Goal: Task Accomplishment & Management: Manage account settings

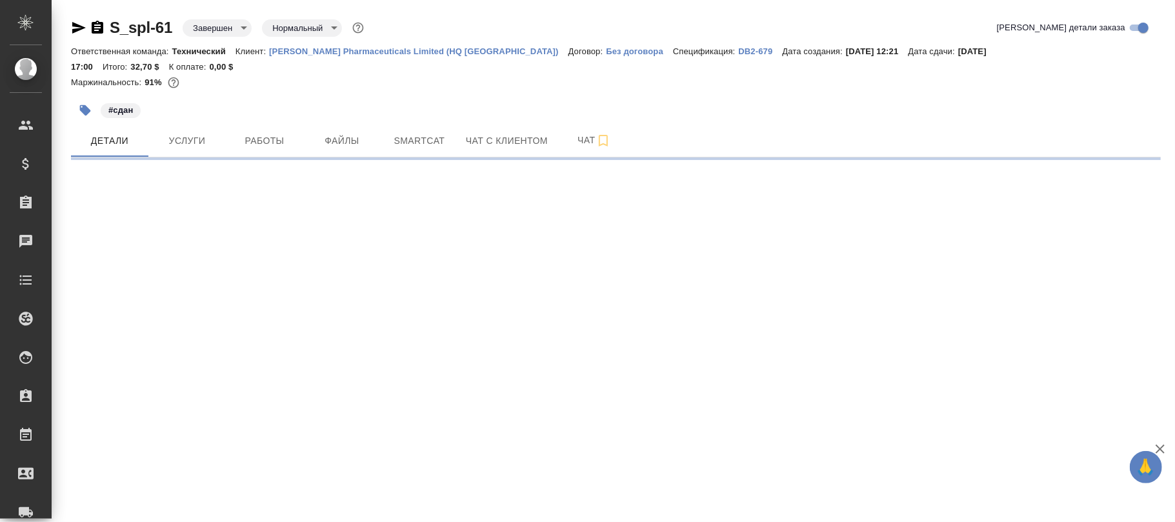
select select "RU"
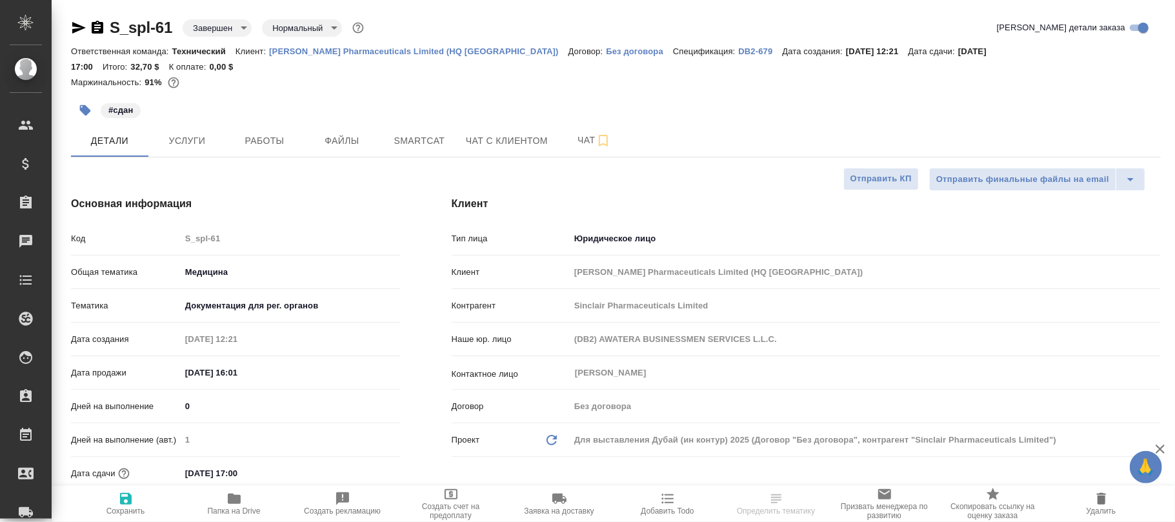
type textarea "x"
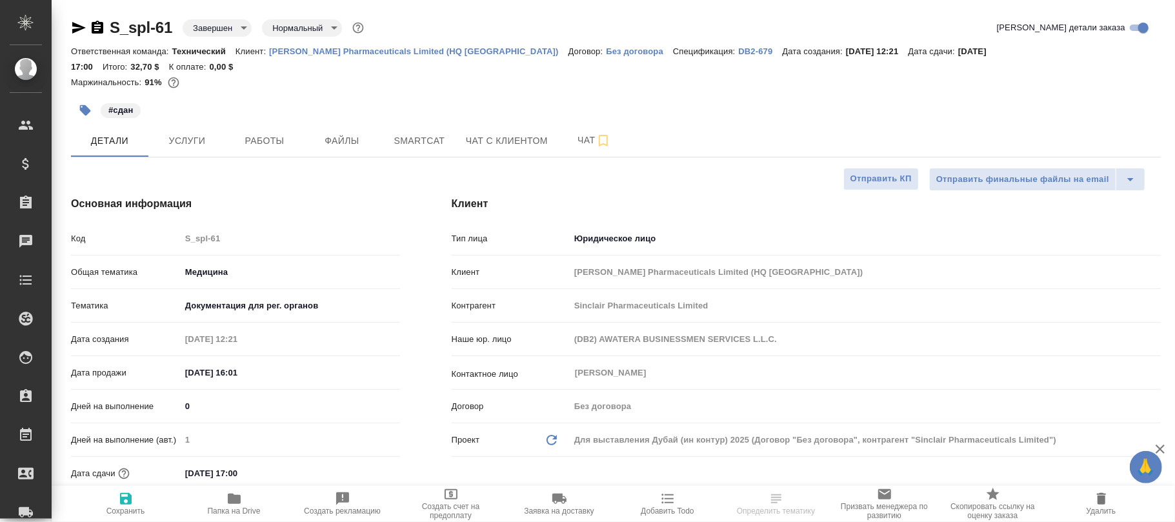
type textarea "x"
type input "Сергеева Анастасия"
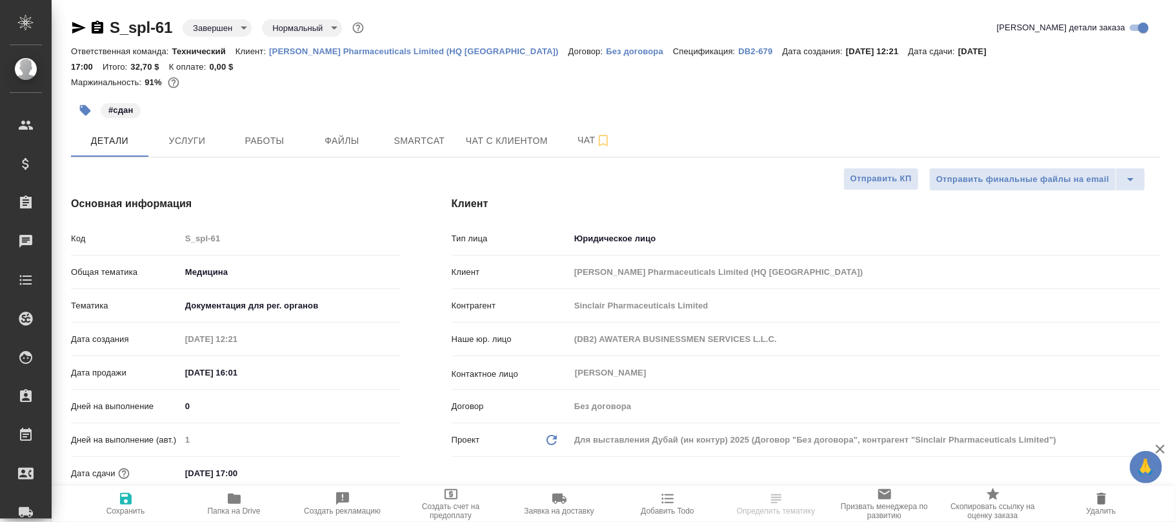
type input "Переверзева Анна a.pereverzeva"
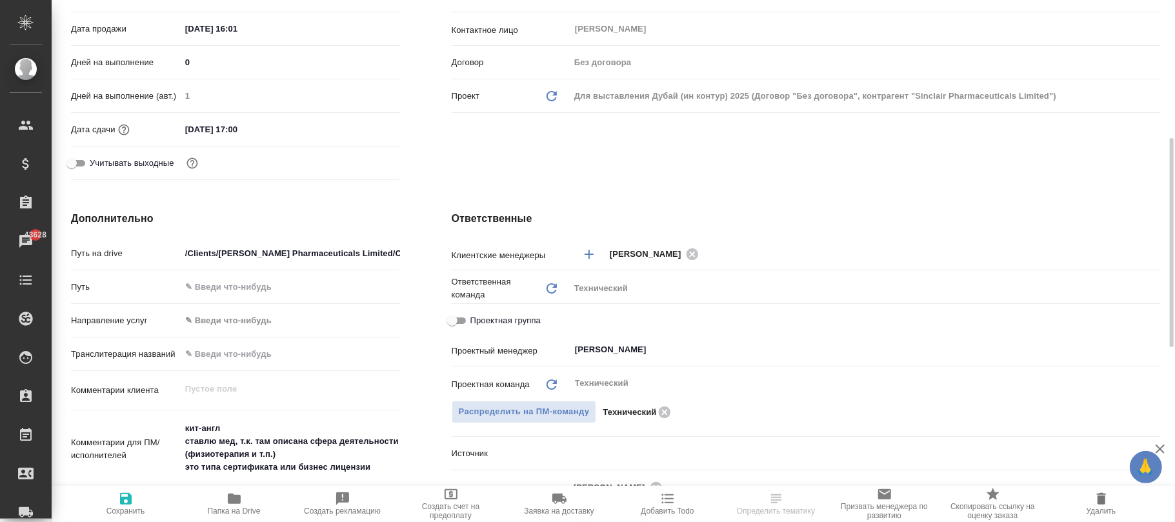
scroll to position [602, 0]
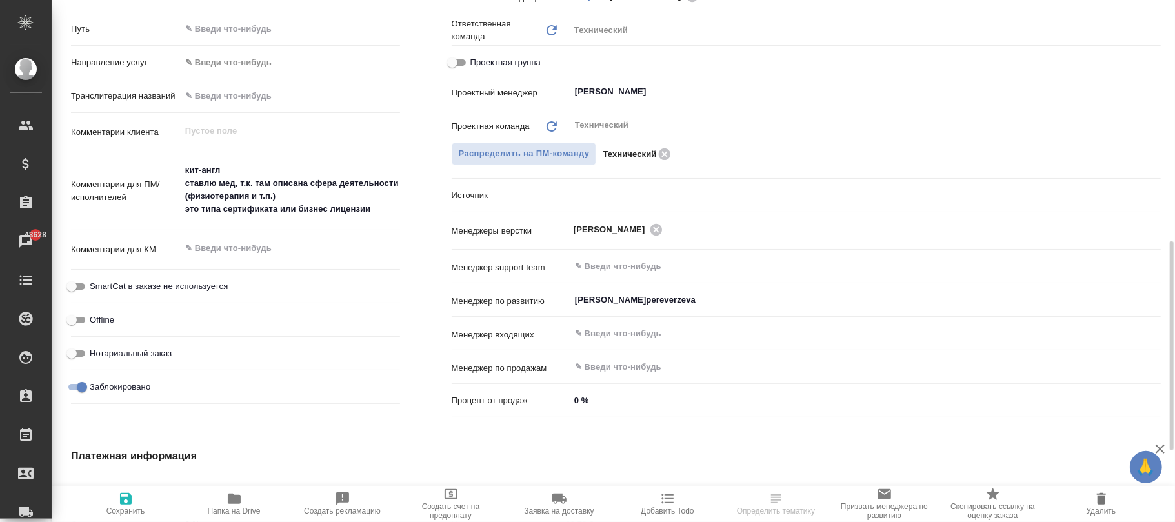
type textarea "x"
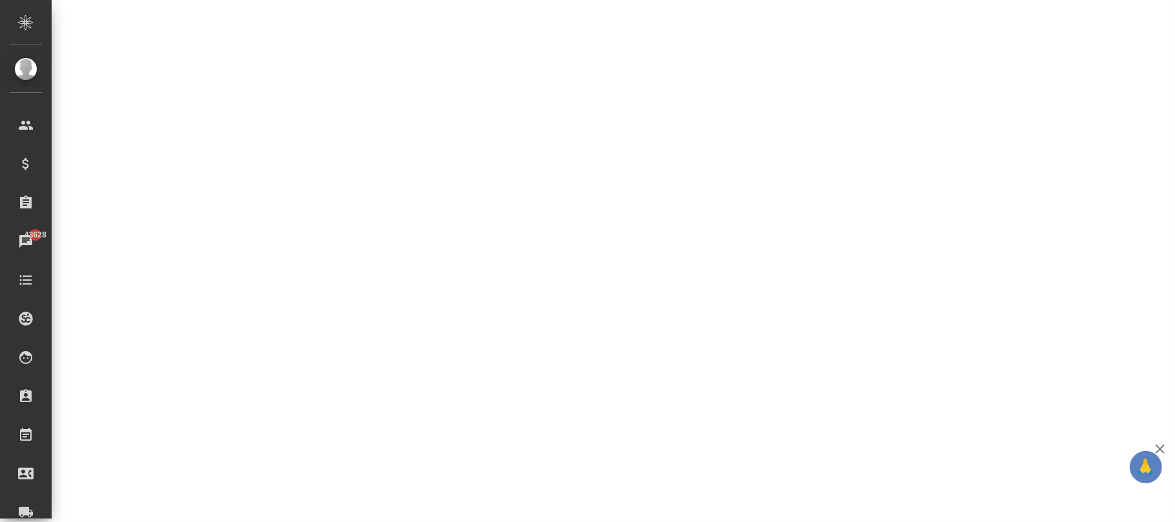
select select "RU"
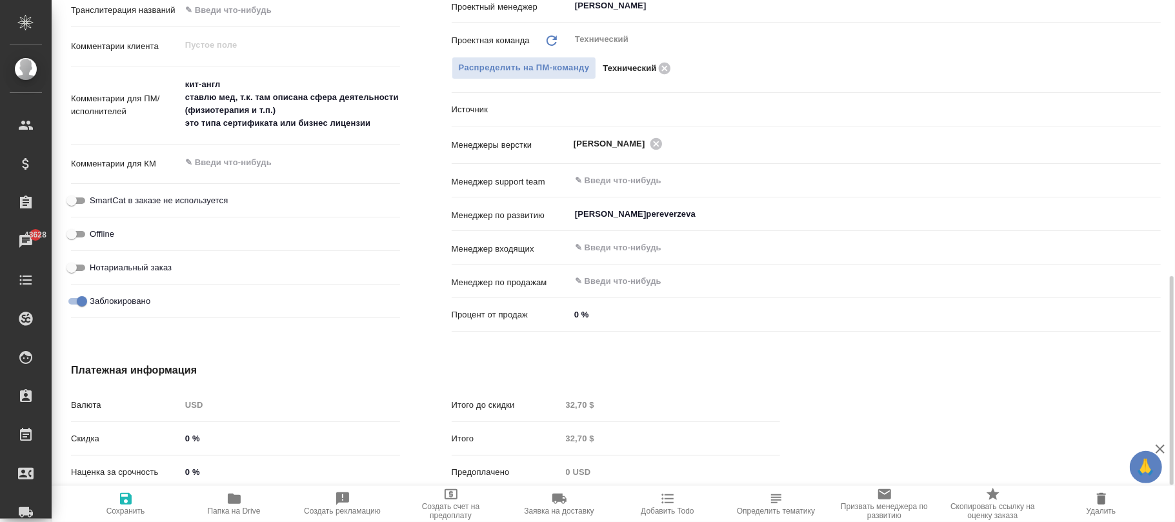
drag, startPoint x: 129, startPoint y: 505, endPoint x: 166, endPoint y: 3, distance: 502.8
click at [129, 506] on icon "button" at bounding box center [125, 498] width 15 height 15
type textarea "x"
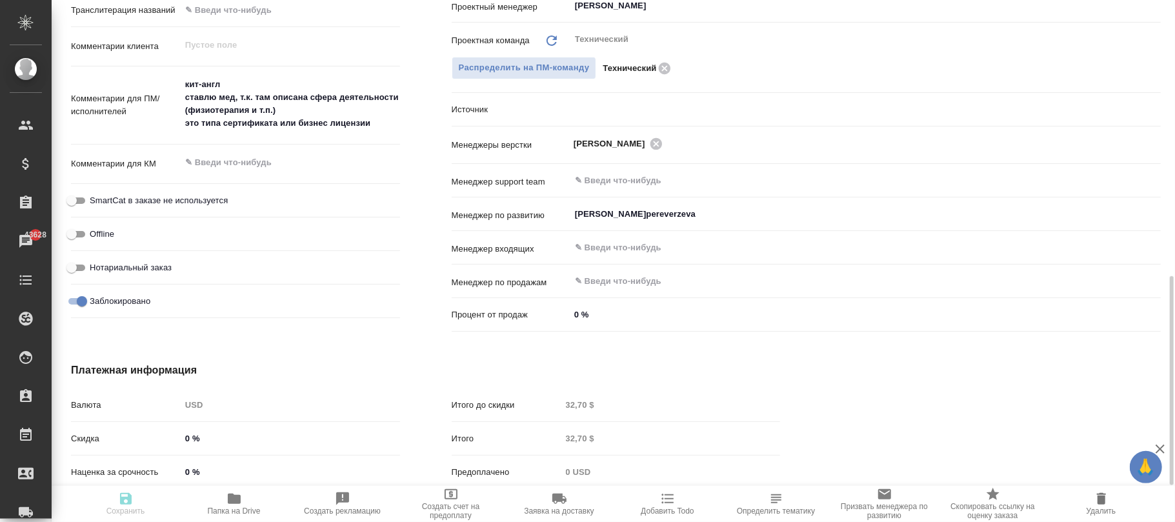
type textarea "x"
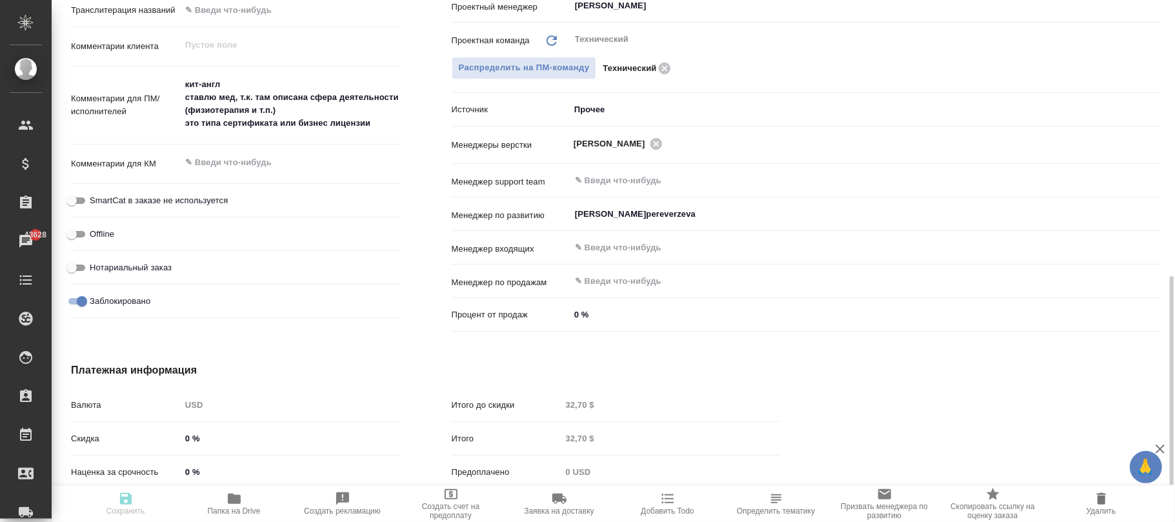
type textarea "x"
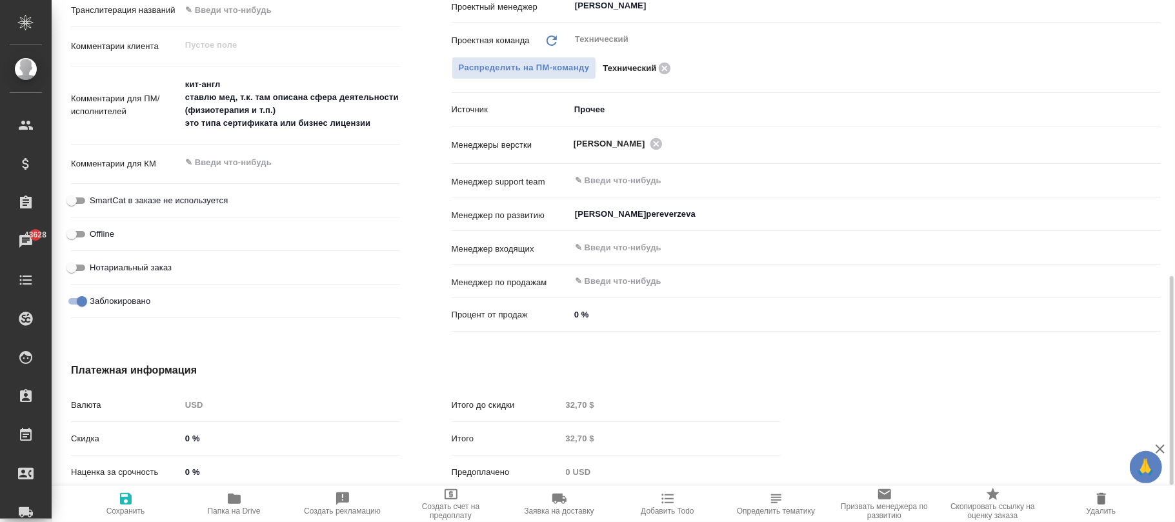
type textarea "x"
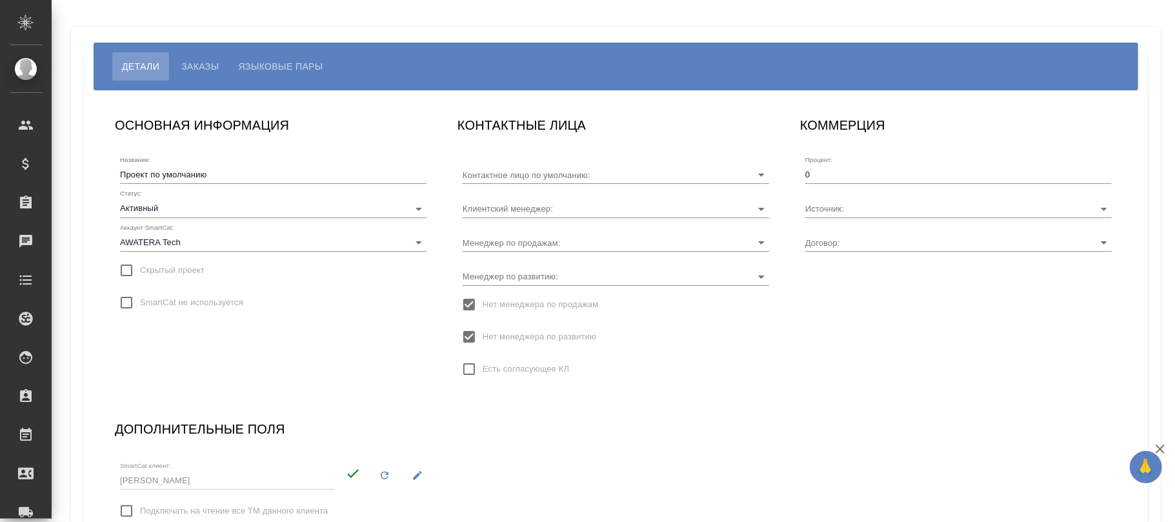
type input "[PERSON_NAME]"
type input "МБ-4183"
type input "[PERSON_NAME]"
click at [561, 270] on input "Менеджер по развитию:" at bounding box center [595, 275] width 265 height 17
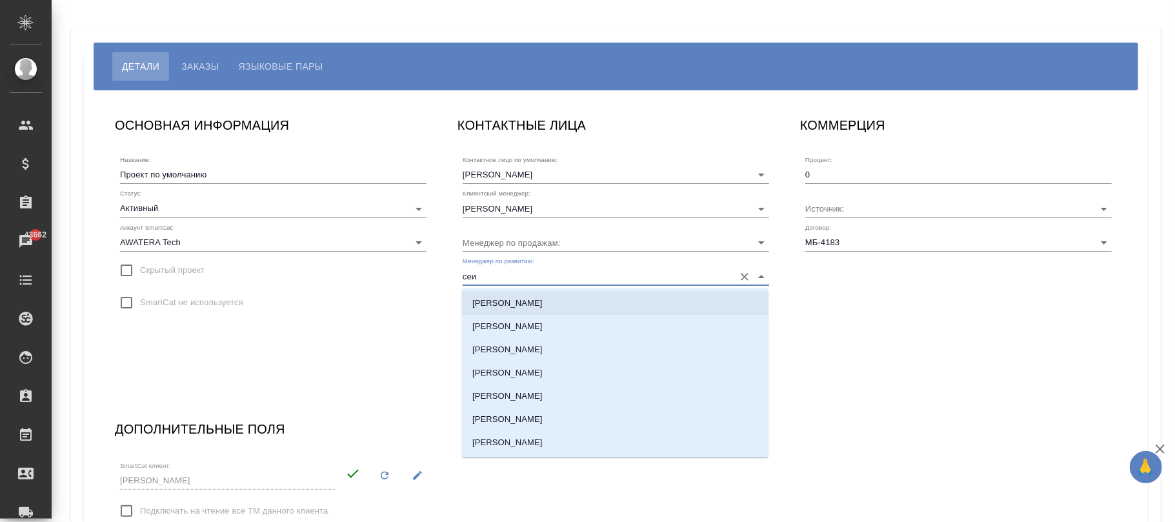
click at [518, 305] on p "[PERSON_NAME]" at bounding box center [507, 303] width 70 height 13
type input "Сеитов Павел"
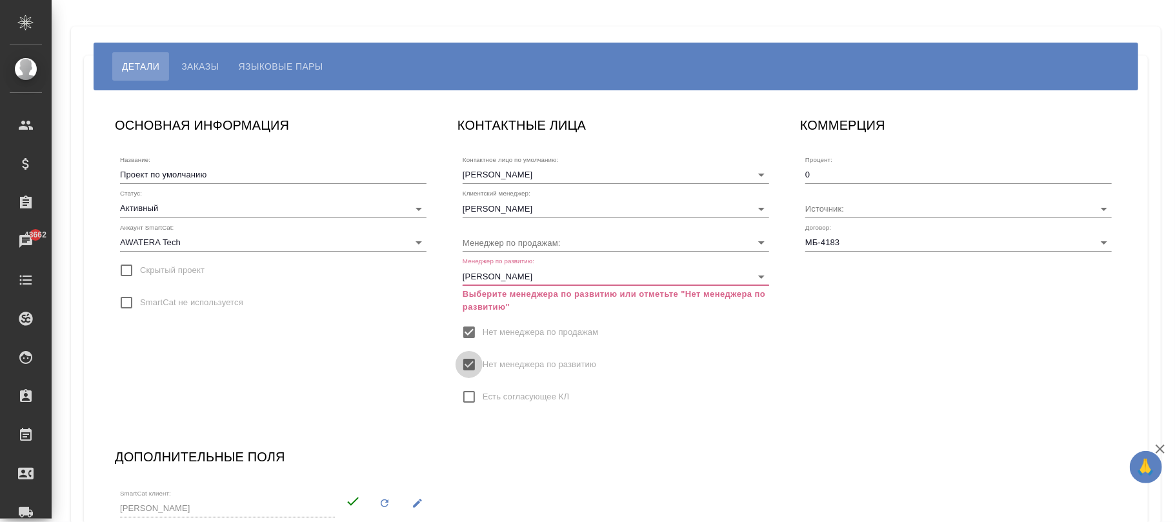
click at [466, 362] on input "Нет менеджера по развитию" at bounding box center [469, 364] width 27 height 27
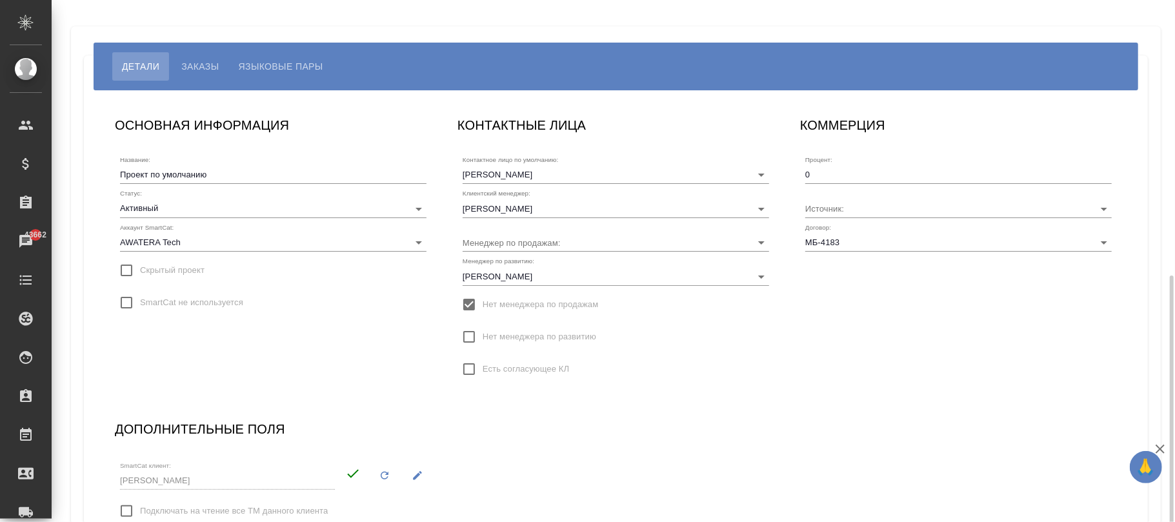
scroll to position [156, 0]
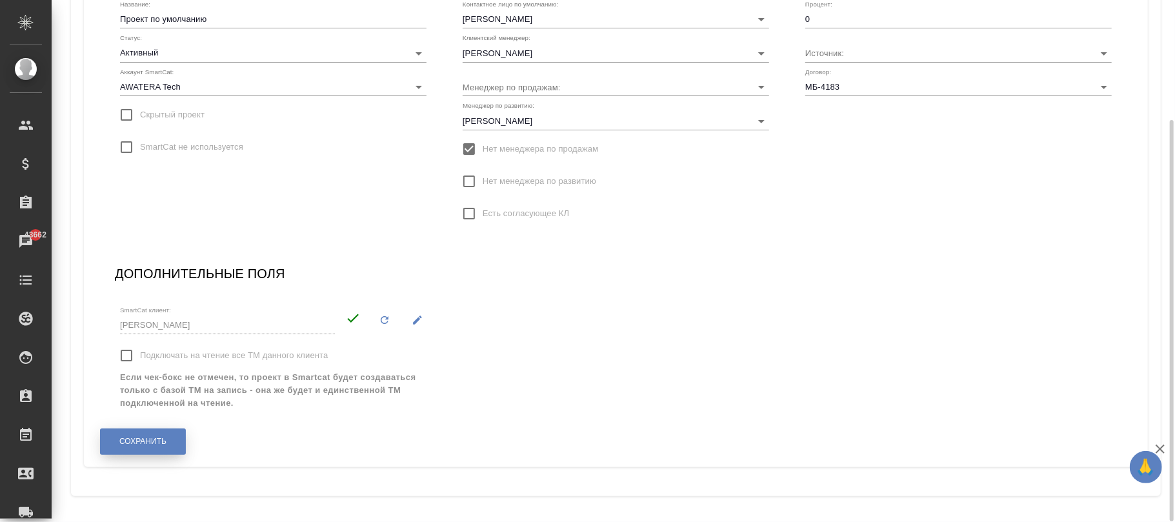
drag, startPoint x: 128, startPoint y: 440, endPoint x: 184, endPoint y: 437, distance: 56.2
click at [130, 437] on span "Сохранить" at bounding box center [142, 441] width 47 height 11
click at [145, 439] on span "Сохранить" at bounding box center [142, 441] width 47 height 11
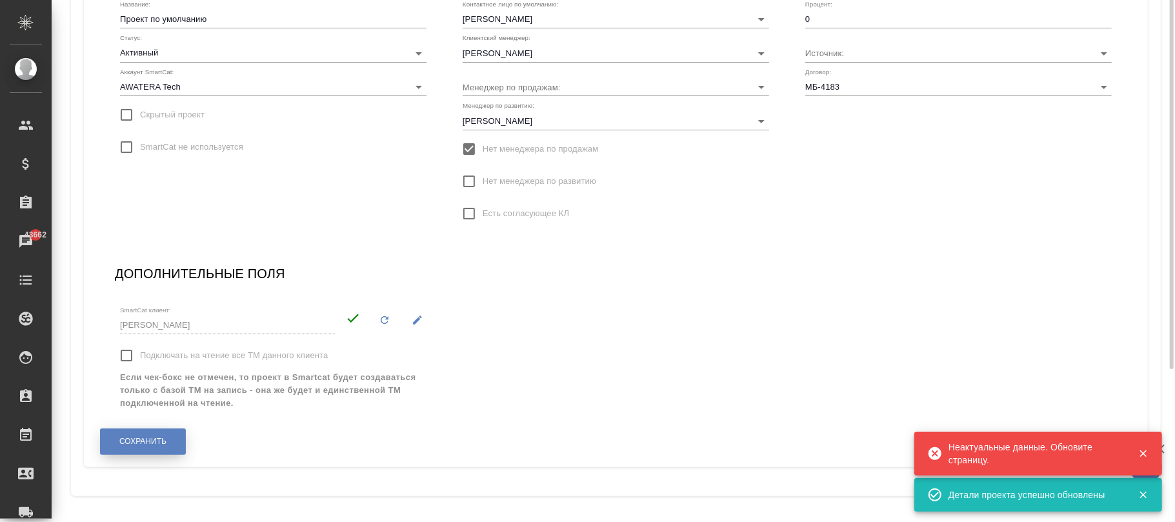
scroll to position [0, 0]
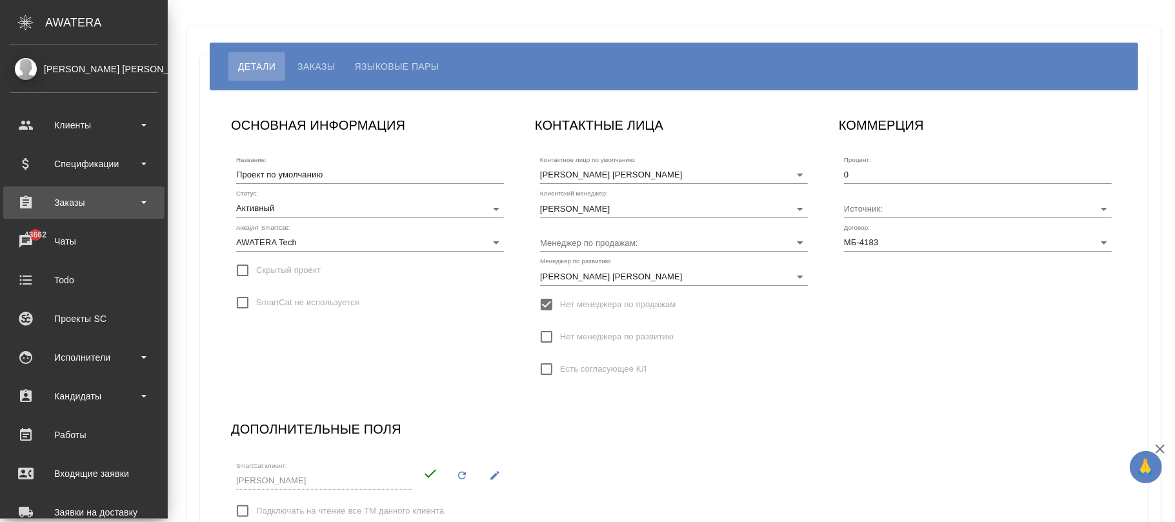
click at [85, 197] on div "Заказы" at bounding box center [84, 202] width 148 height 19
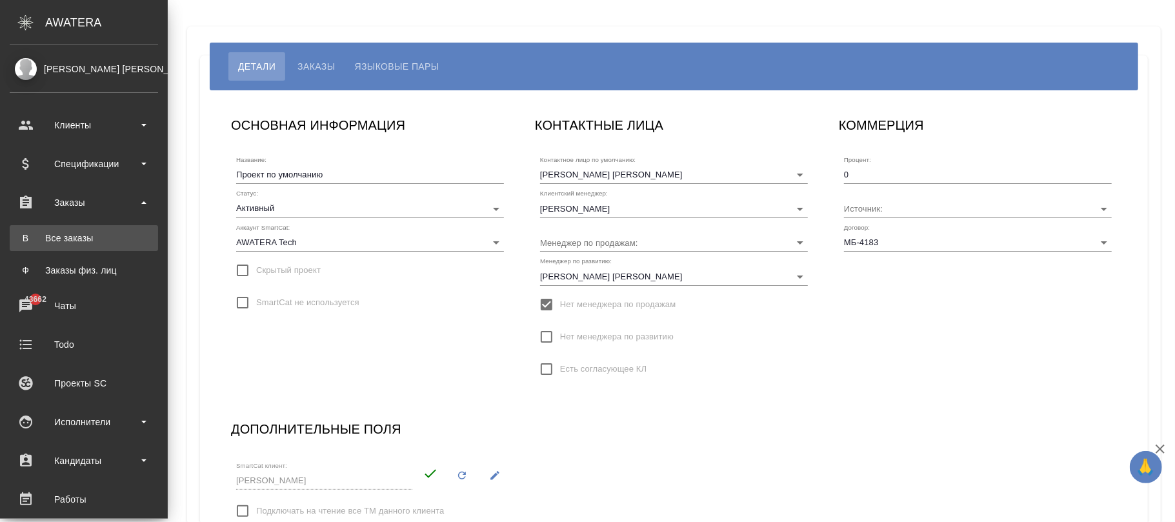
click at [73, 237] on div "Все заказы" at bounding box center [84, 238] width 136 height 13
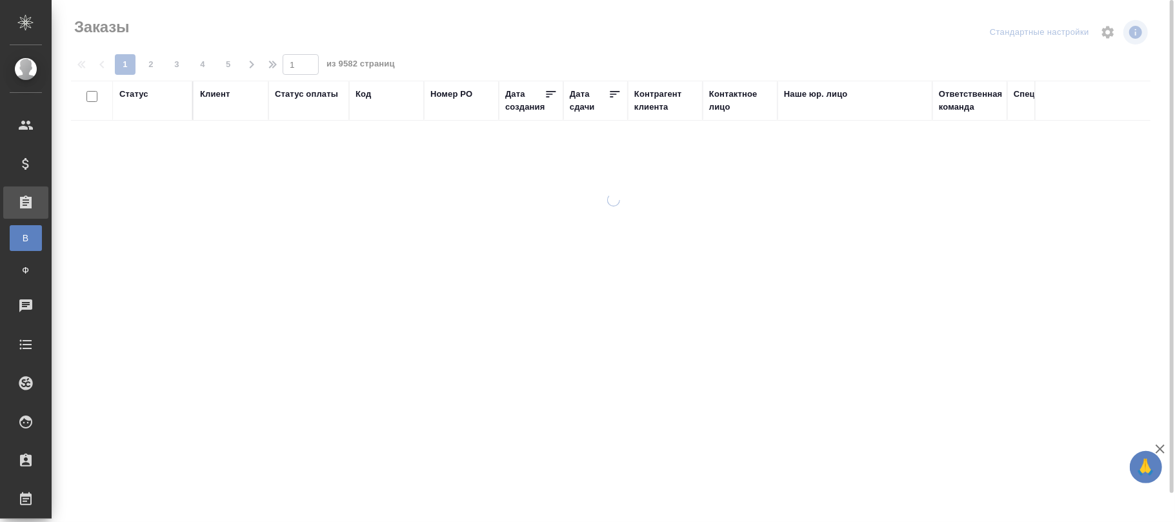
click at [364, 97] on div "Код" at bounding box center [363, 94] width 15 height 13
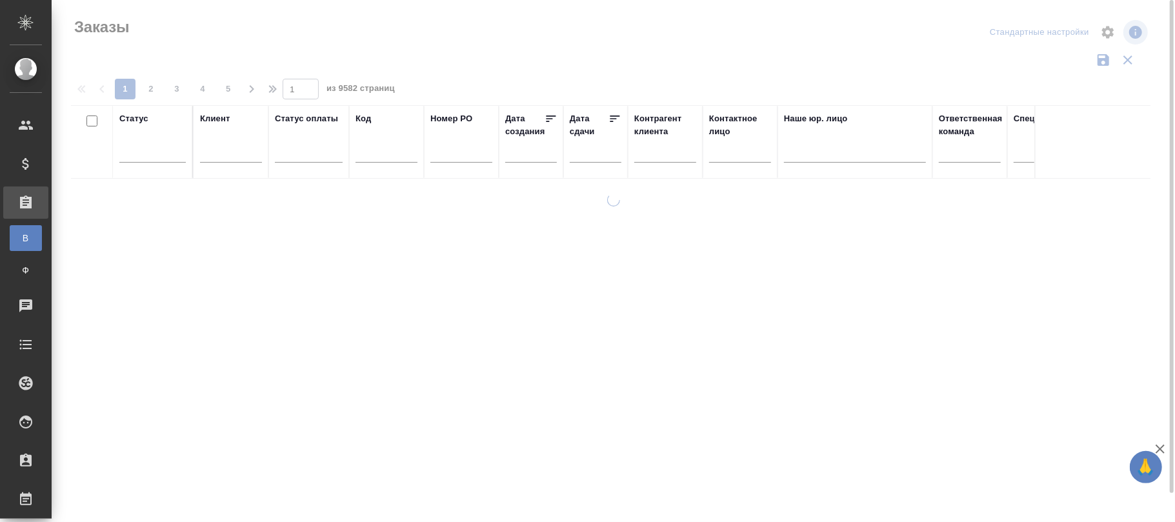
click at [374, 152] on input "text" at bounding box center [387, 154] width 62 height 16
click at [374, 154] on input "text" at bounding box center [387, 154] width 62 height 16
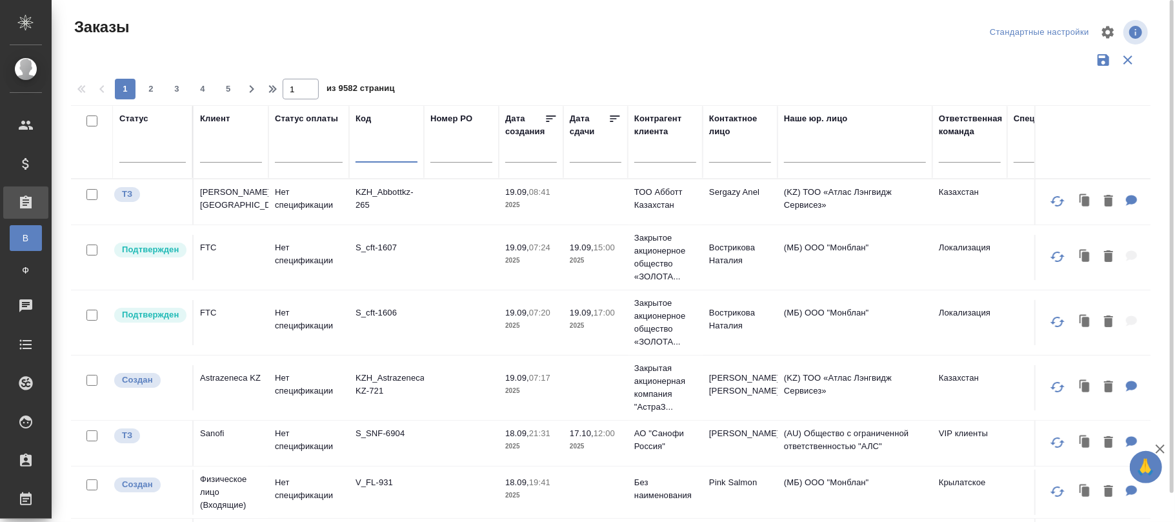
paste input "S_XM-14"
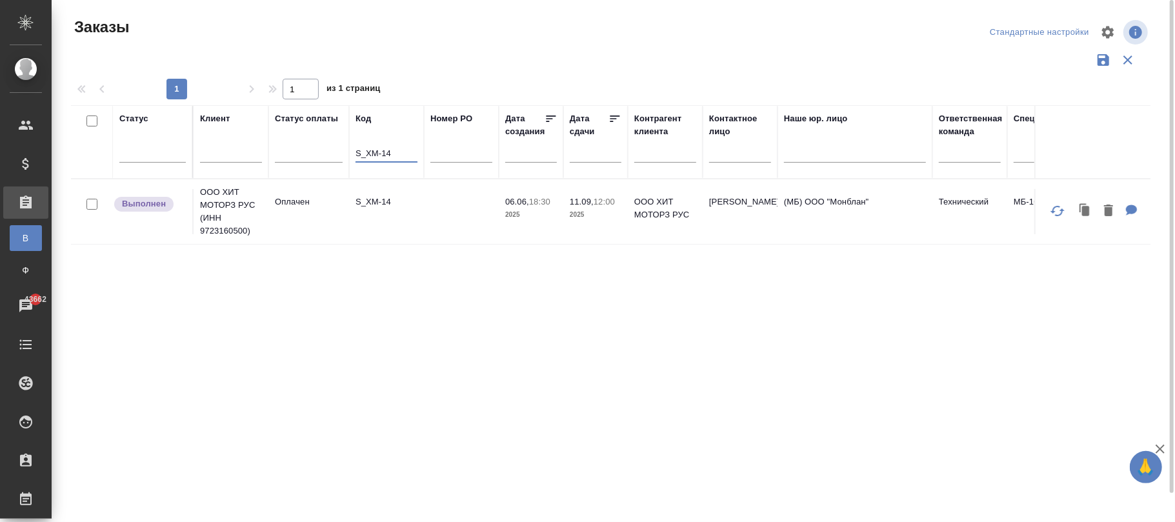
click at [468, 210] on td at bounding box center [461, 211] width 75 height 45
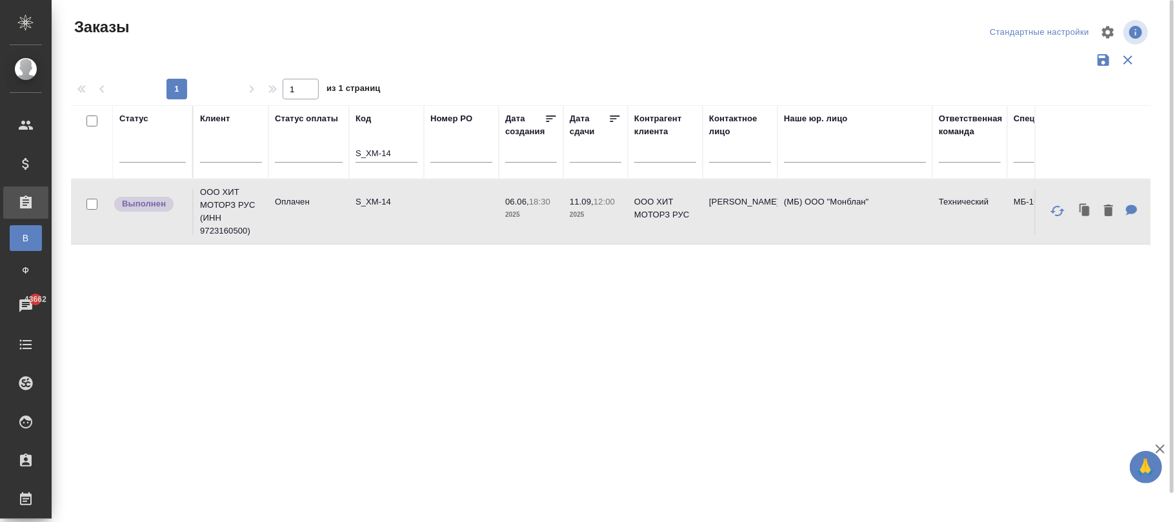
click at [466, 208] on td at bounding box center [461, 211] width 75 height 45
click at [365, 219] on td "S_XM-14" at bounding box center [386, 211] width 75 height 45
click at [407, 158] on input "S_XM-14" at bounding box center [387, 154] width 62 height 16
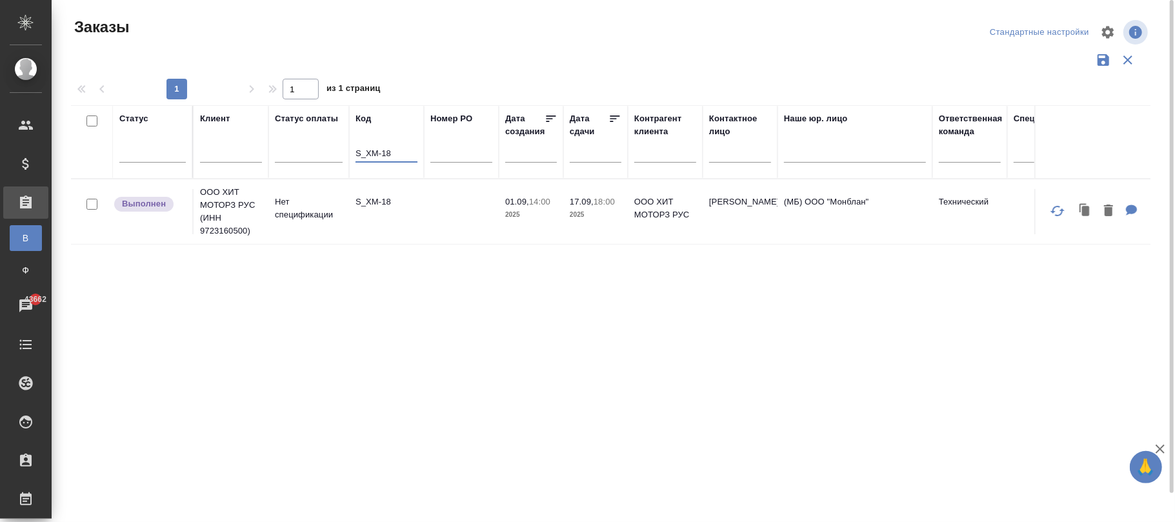
click at [520, 212] on p "2025" at bounding box center [531, 214] width 52 height 13
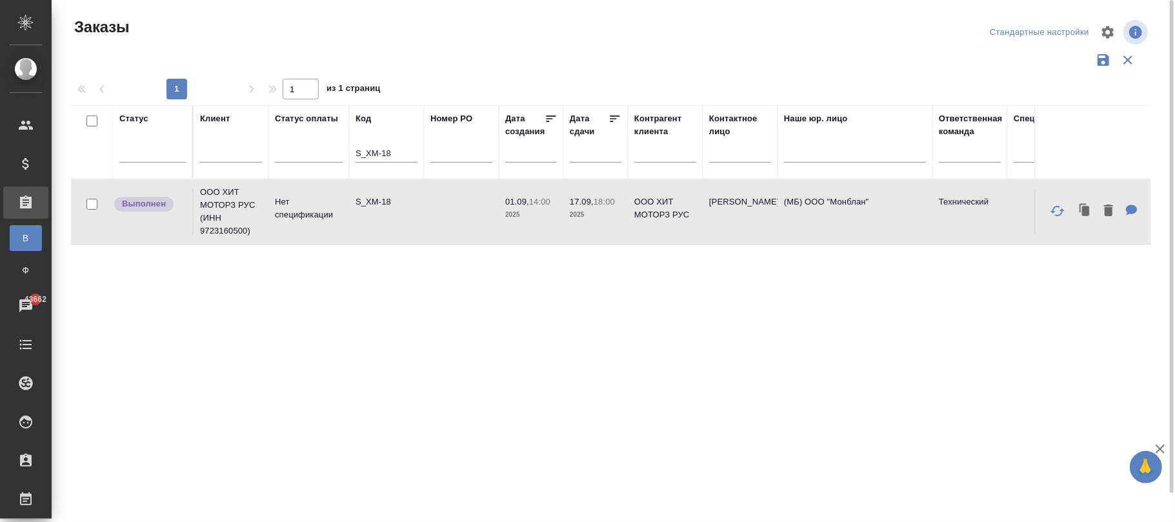
click at [400, 156] on input "S_XM-18" at bounding box center [387, 154] width 62 height 16
type input "S_XM-19"
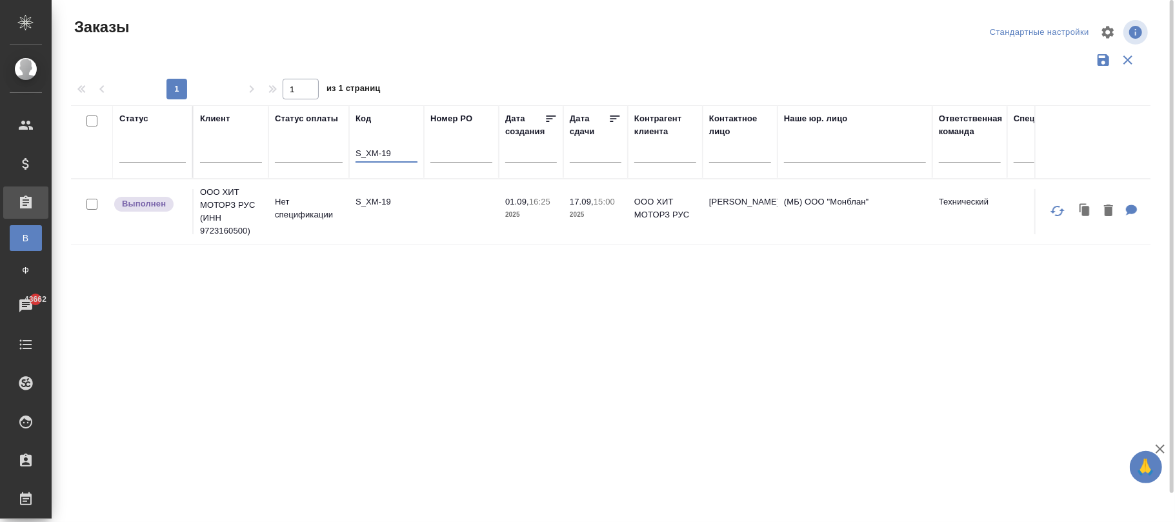
click at [491, 209] on td at bounding box center [461, 211] width 75 height 45
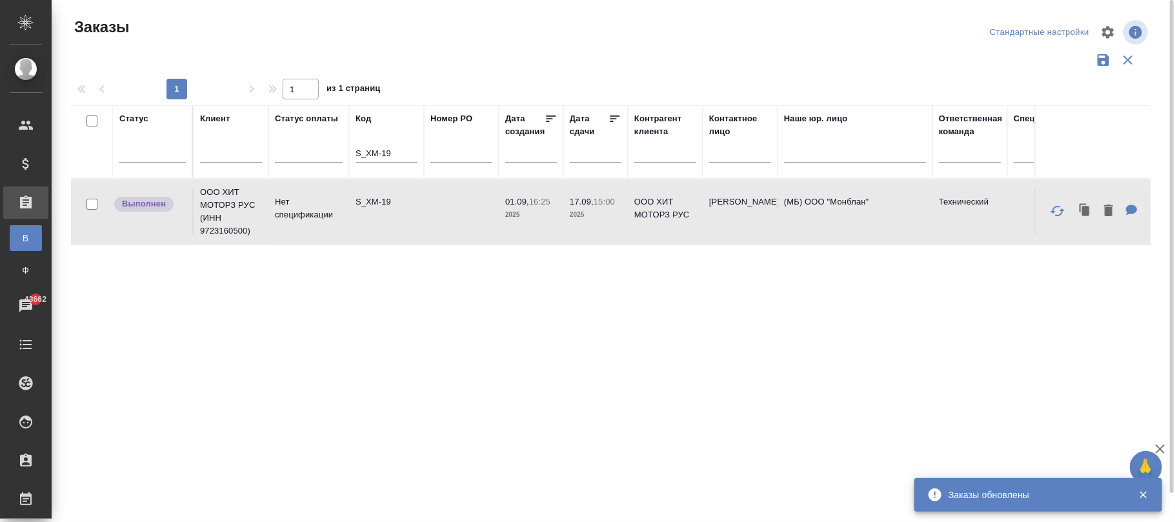
click at [491, 209] on td at bounding box center [461, 211] width 75 height 45
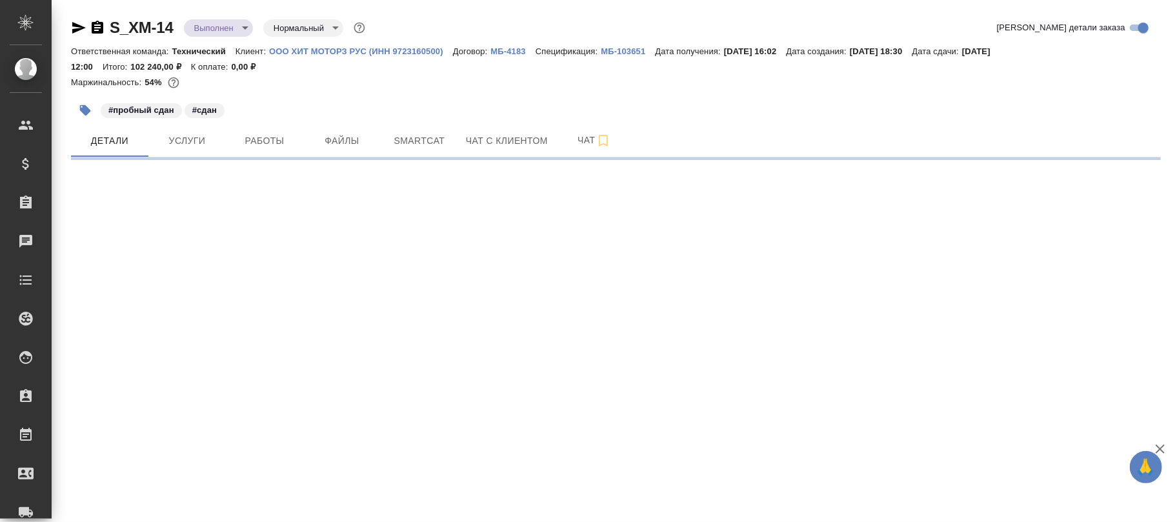
select select "RU"
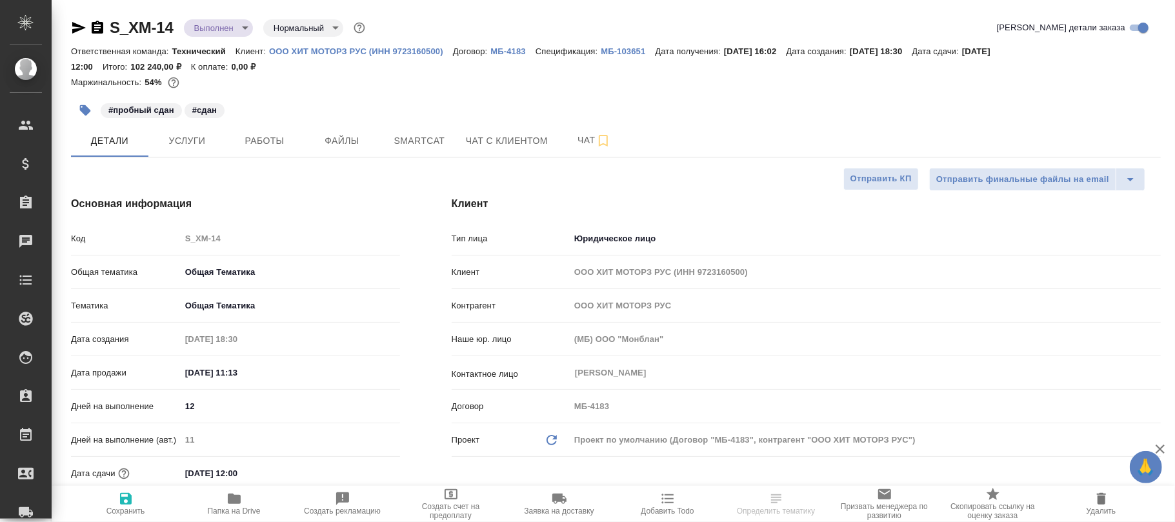
type textarea "x"
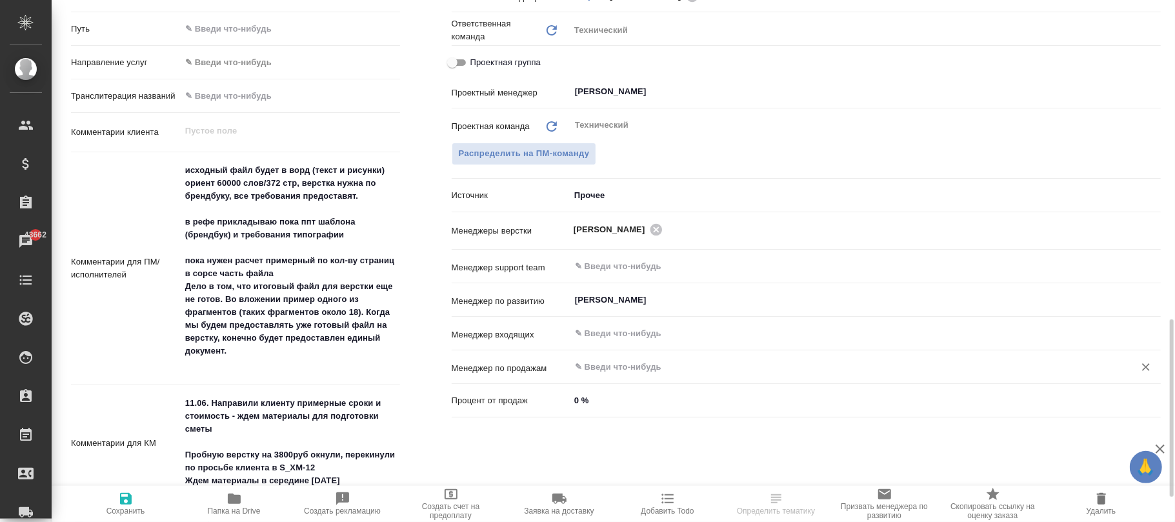
scroll to position [688, 0]
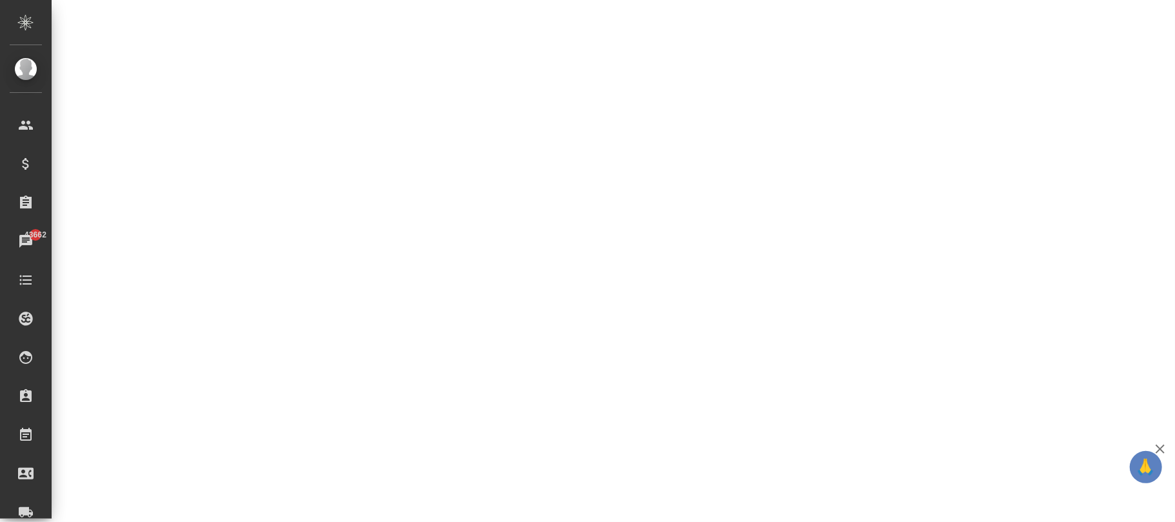
select select "RU"
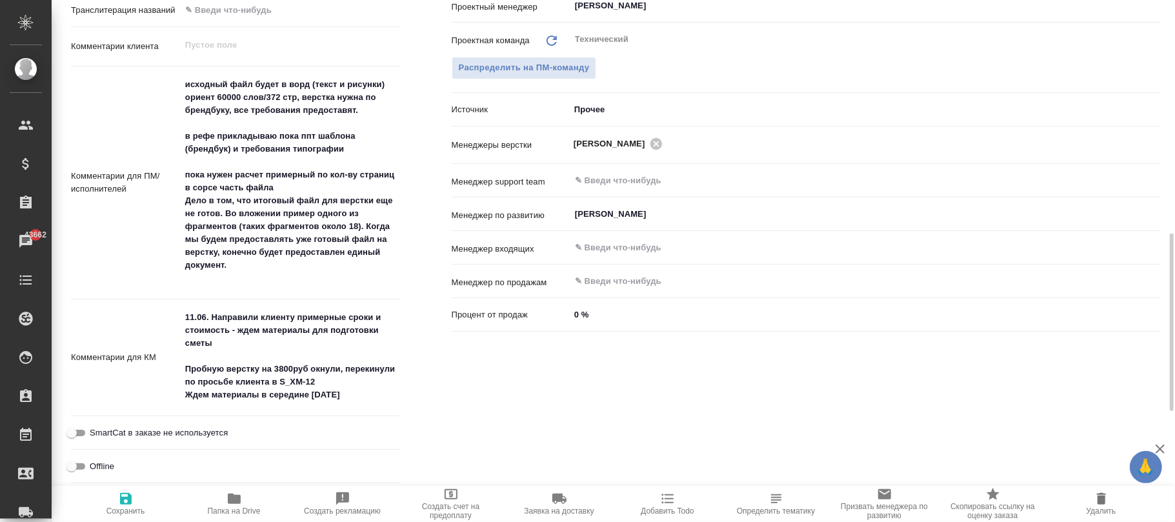
type textarea "x"
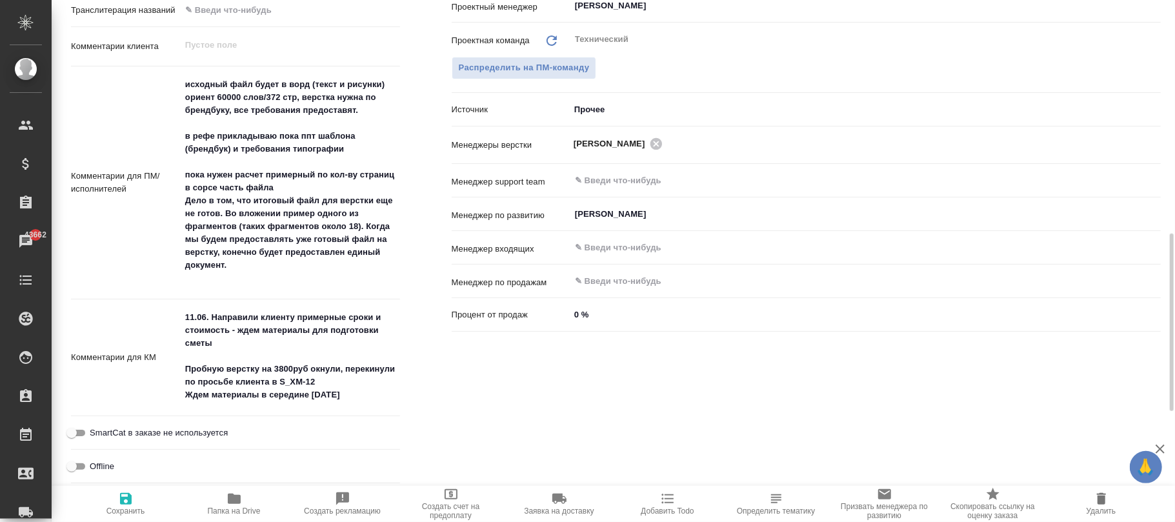
type textarea "x"
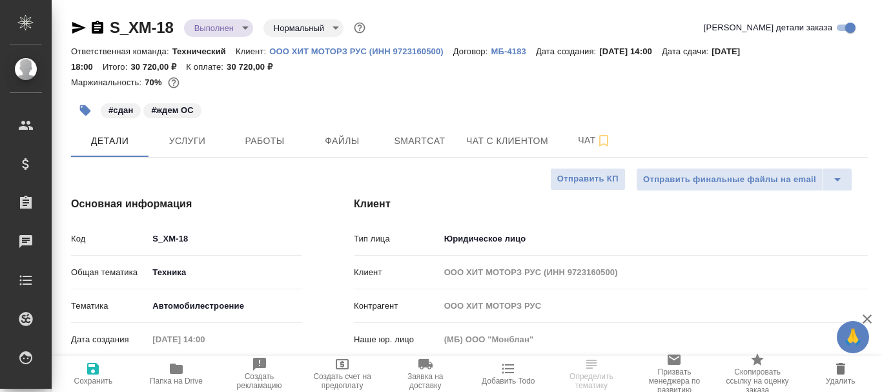
select select "RU"
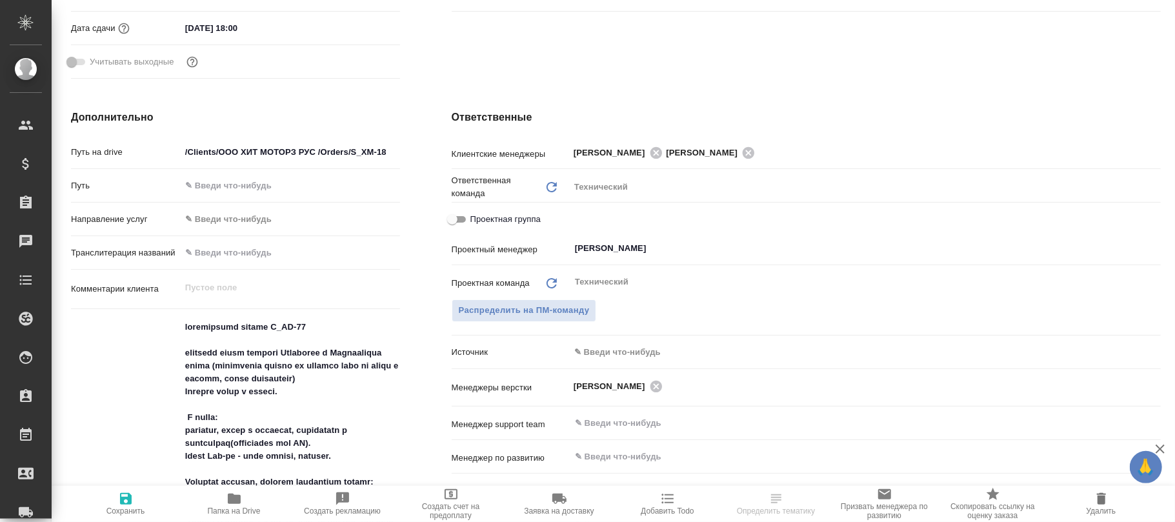
scroll to position [774, 0]
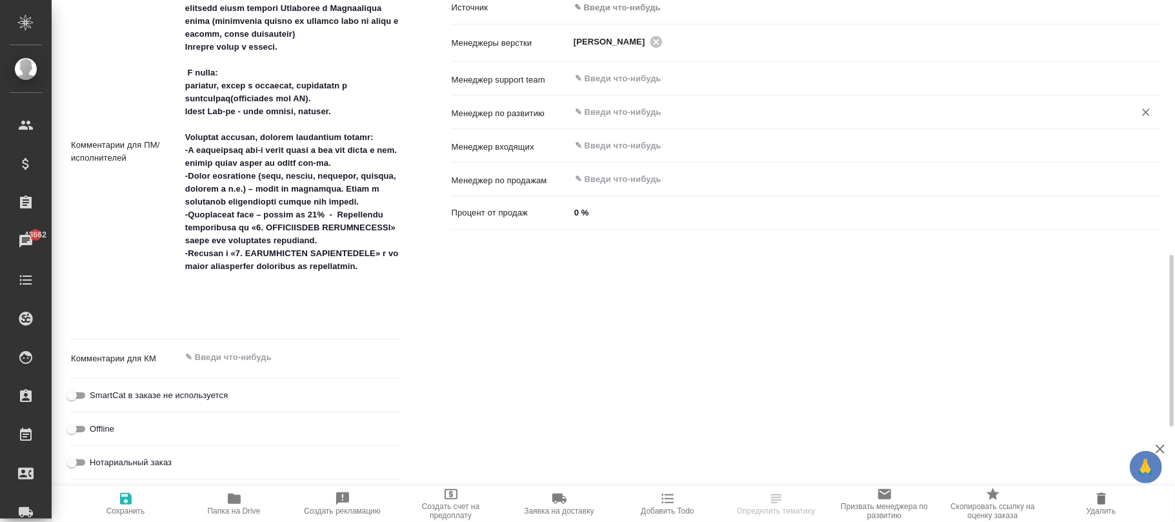
click at [612, 106] on input "text" at bounding box center [844, 112] width 540 height 15
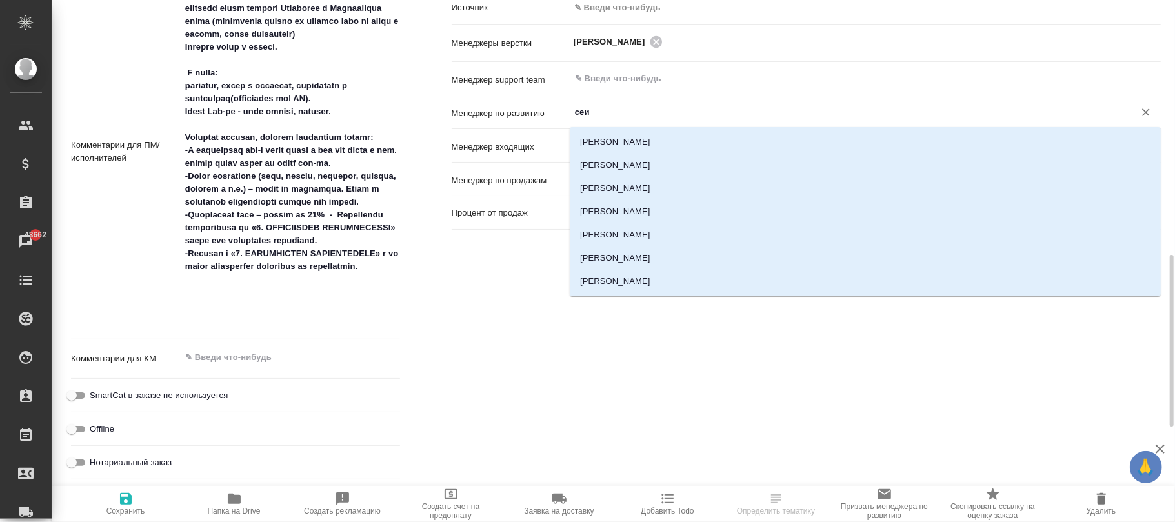
click at [618, 150] on li "[PERSON_NAME]" at bounding box center [865, 141] width 591 height 23
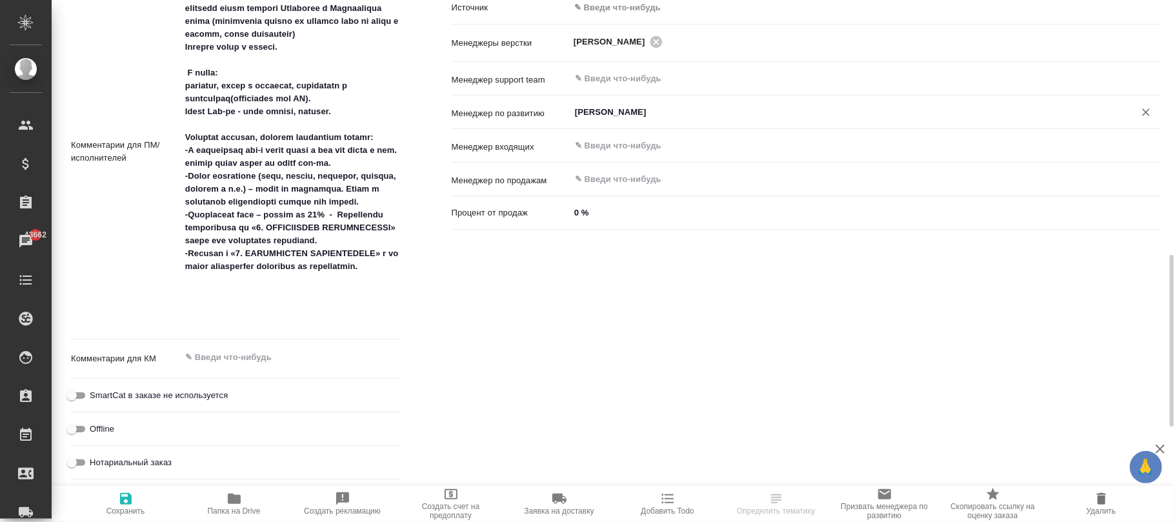
type input "[PERSON_NAME]"
click at [124, 391] on icon "button" at bounding box center [126, 499] width 12 height 12
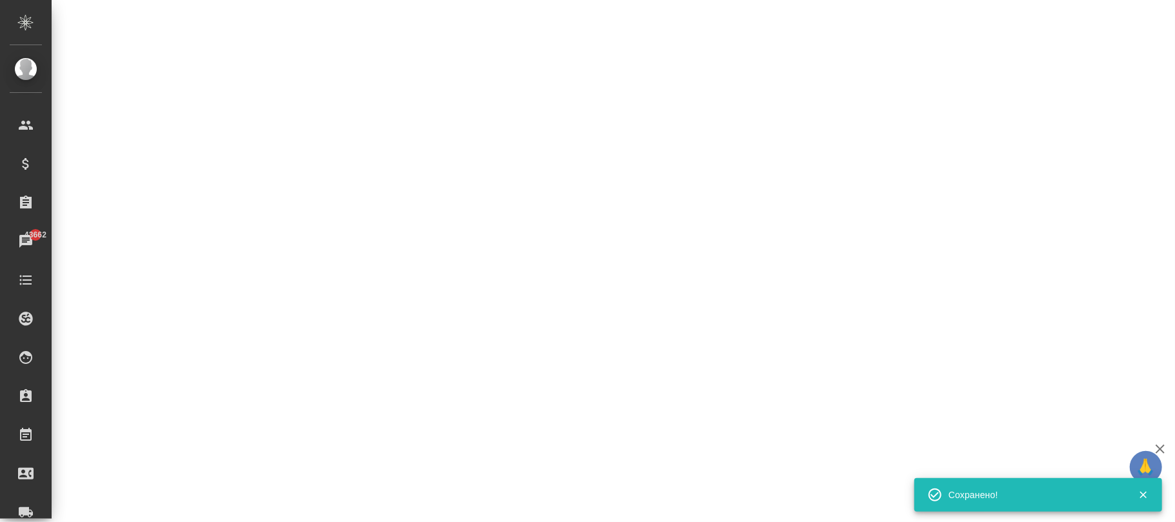
select select "RU"
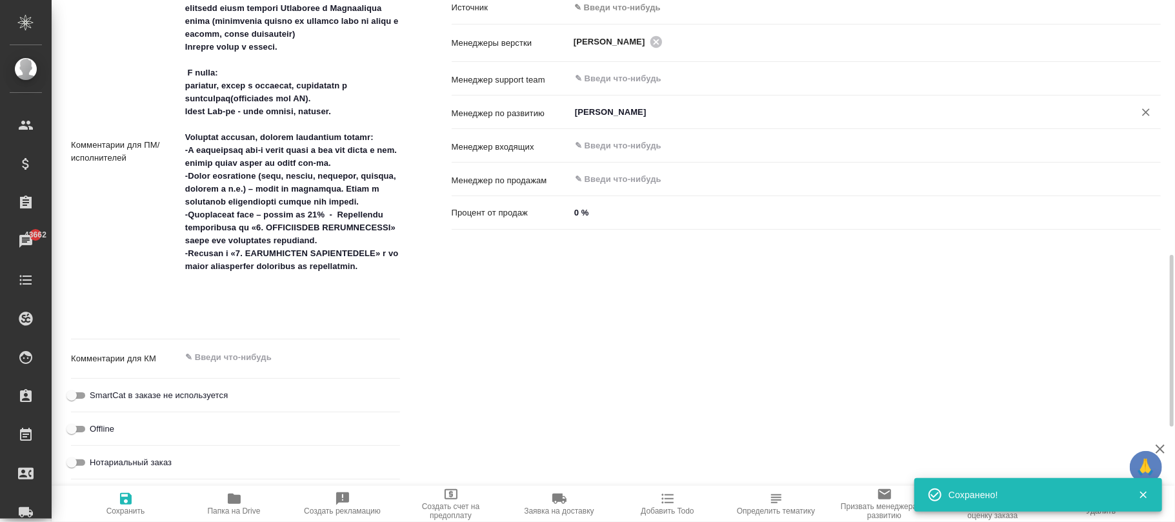
type textarea "x"
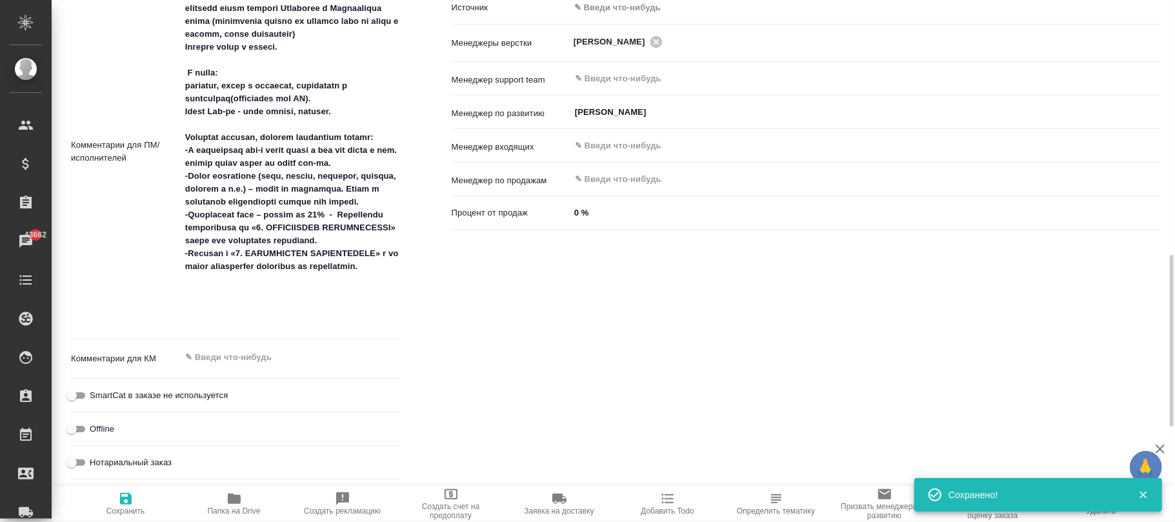
type textarea "x"
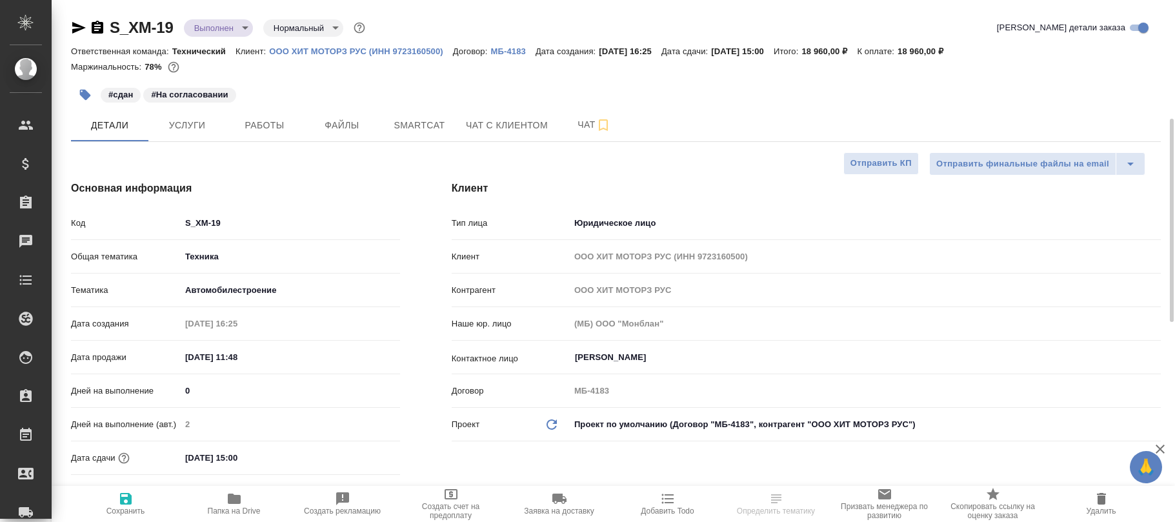
select select "RU"
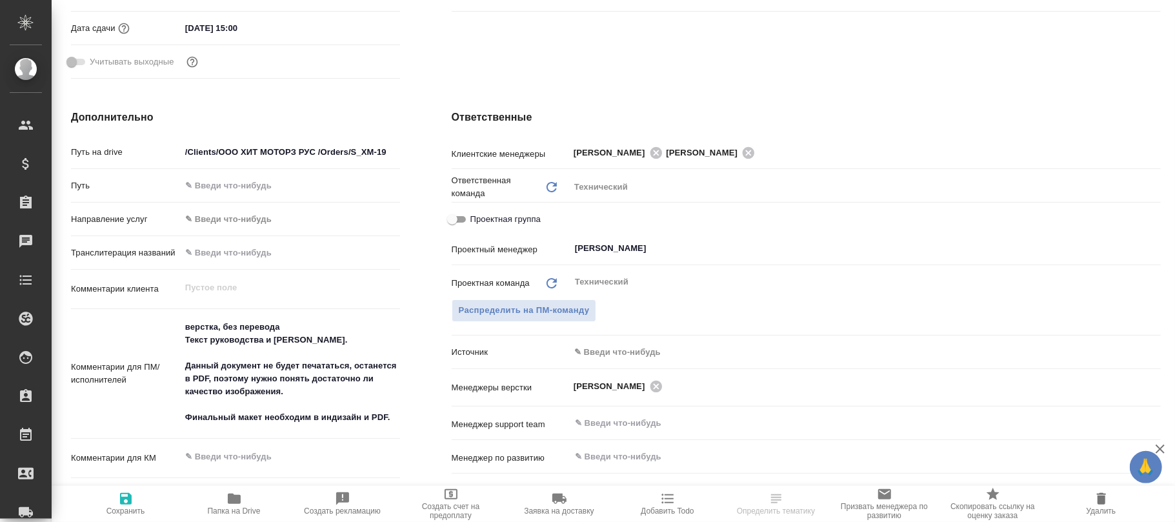
scroll to position [688, 0]
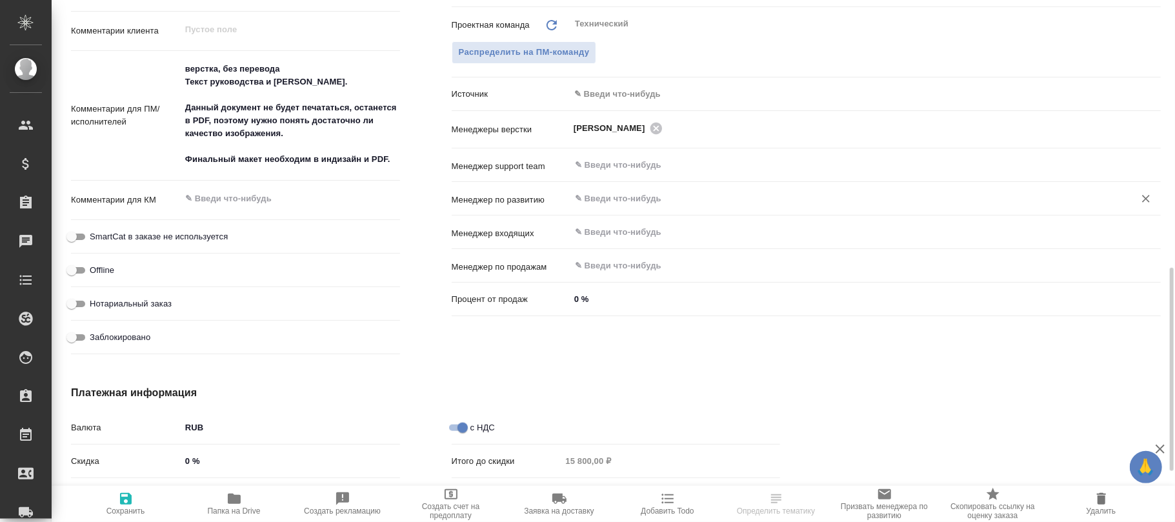
click at [612, 188] on div "​" at bounding box center [865, 198] width 591 height 23
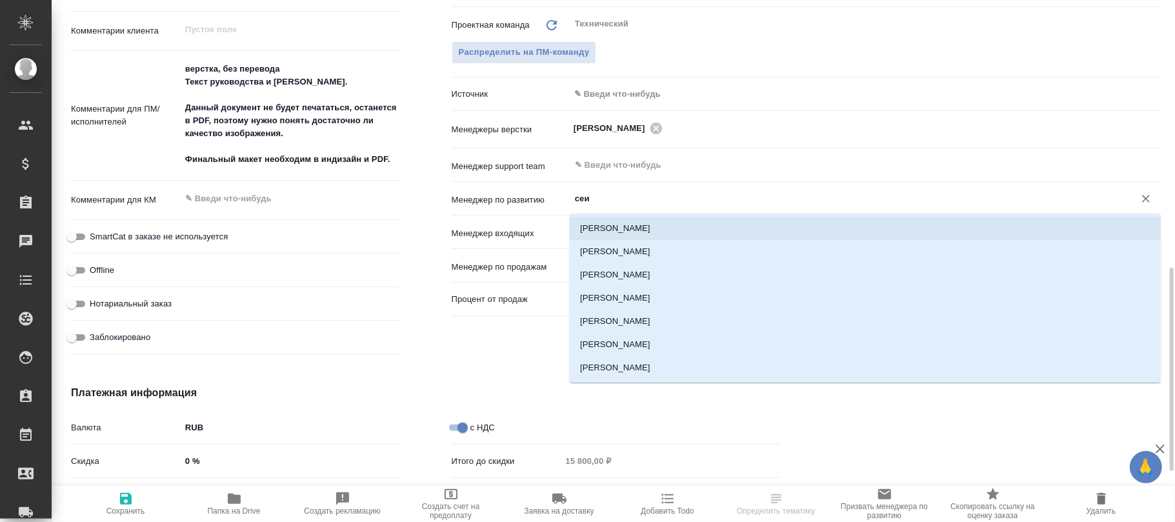
click at [629, 223] on li "[PERSON_NAME] [PERSON_NAME]" at bounding box center [865, 228] width 591 height 23
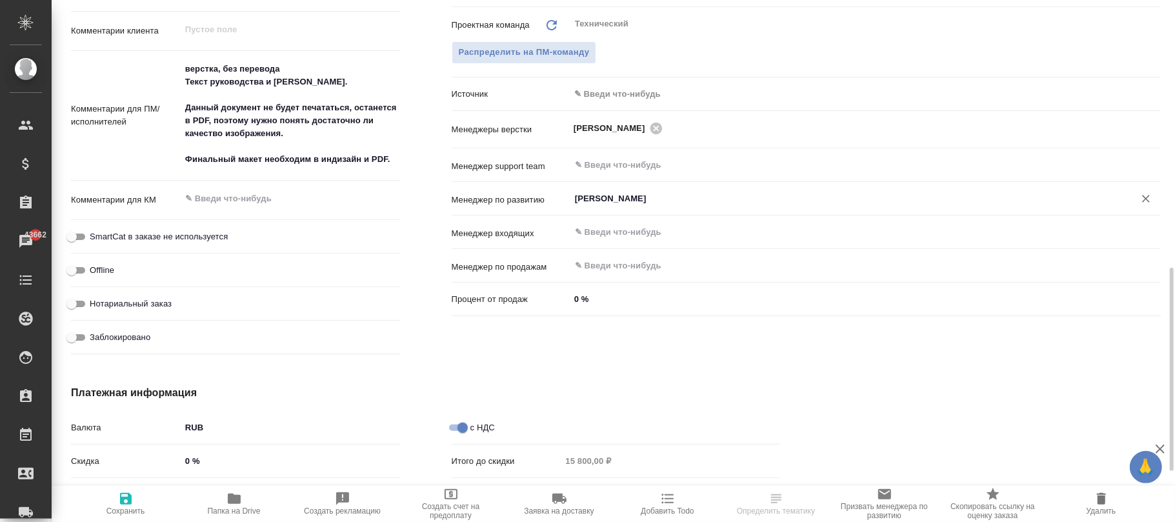
type input "[PERSON_NAME]"
drag, startPoint x: 126, startPoint y: 501, endPoint x: 292, endPoint y: 203, distance: 341.2
click at [127, 501] on icon "button" at bounding box center [125, 498] width 15 height 15
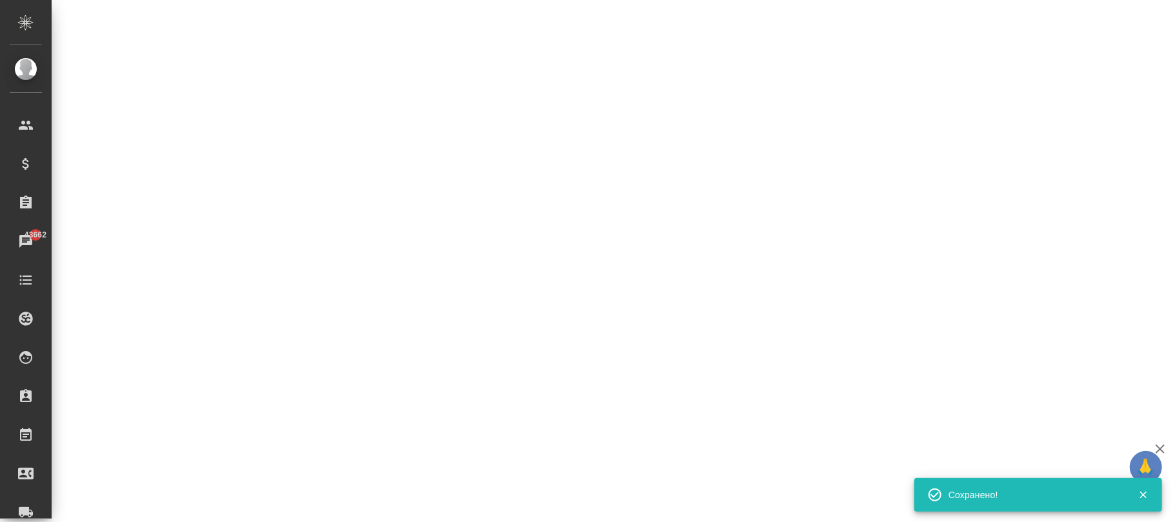
select select "RU"
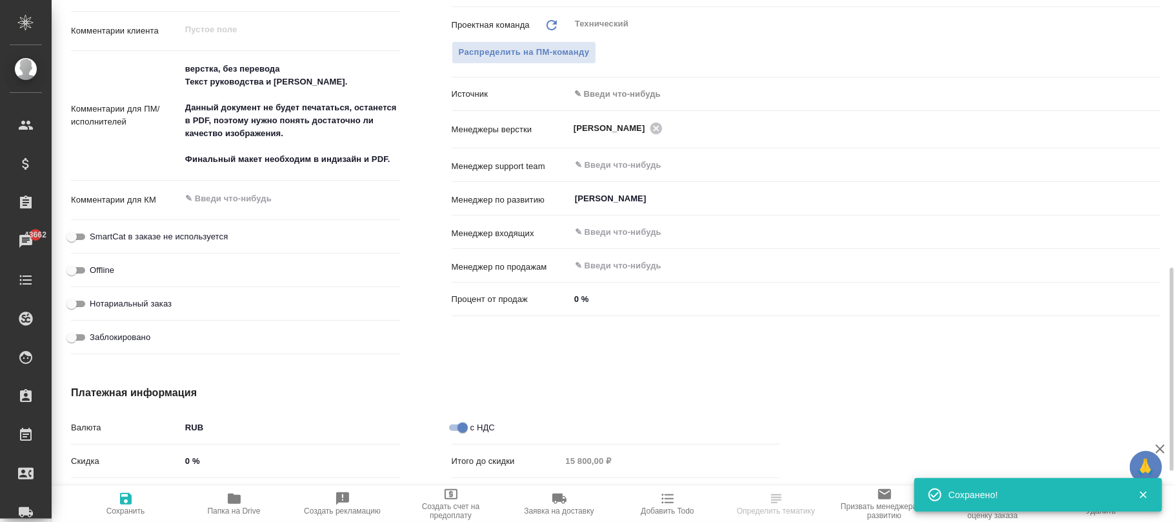
select select "RU"
type textarea "x"
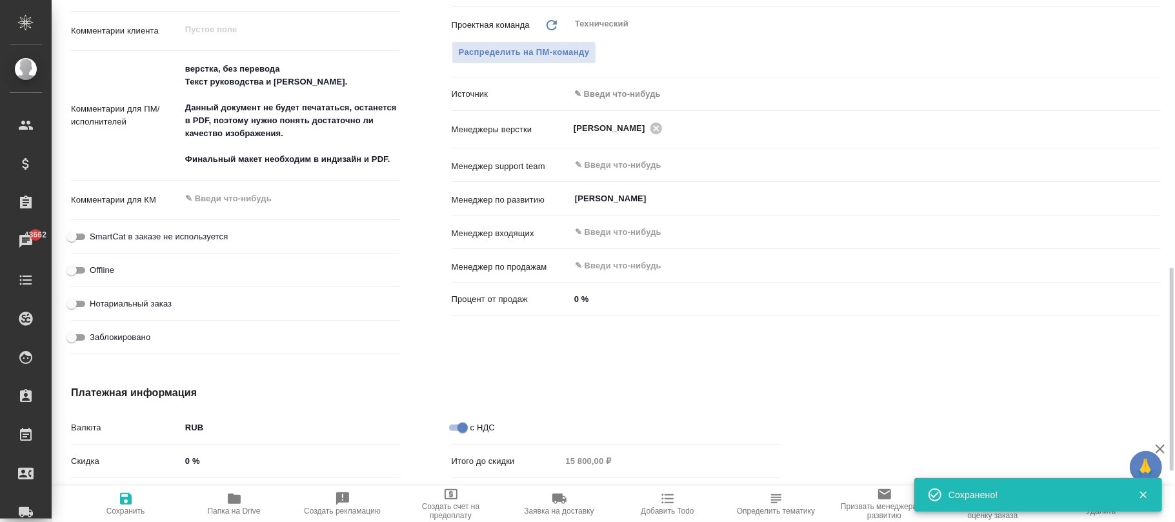
type textarea "x"
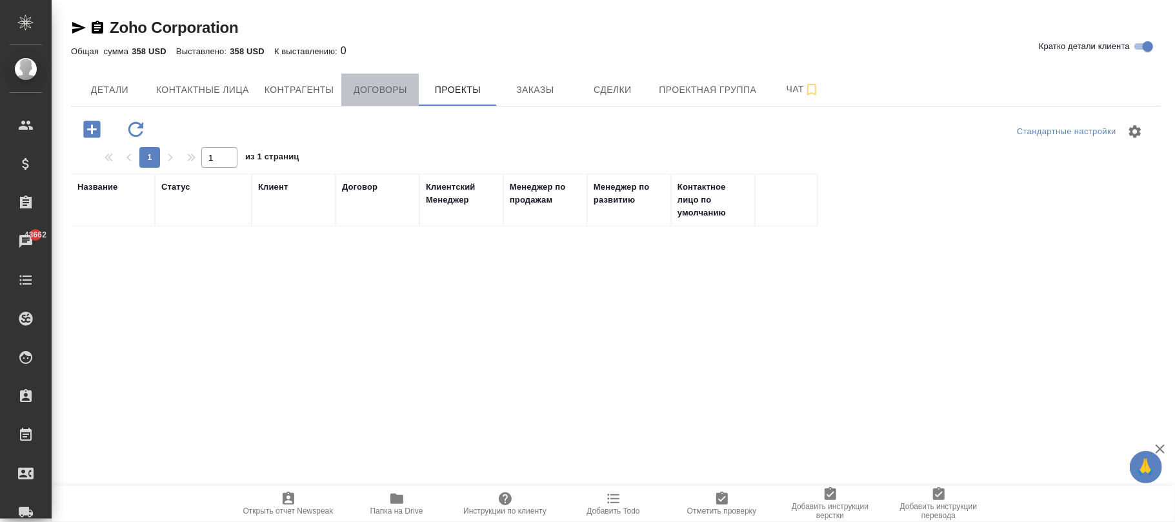
click at [385, 86] on span "Договоры" at bounding box center [380, 90] width 62 height 16
click at [456, 92] on span "Проекты" at bounding box center [458, 90] width 62 height 16
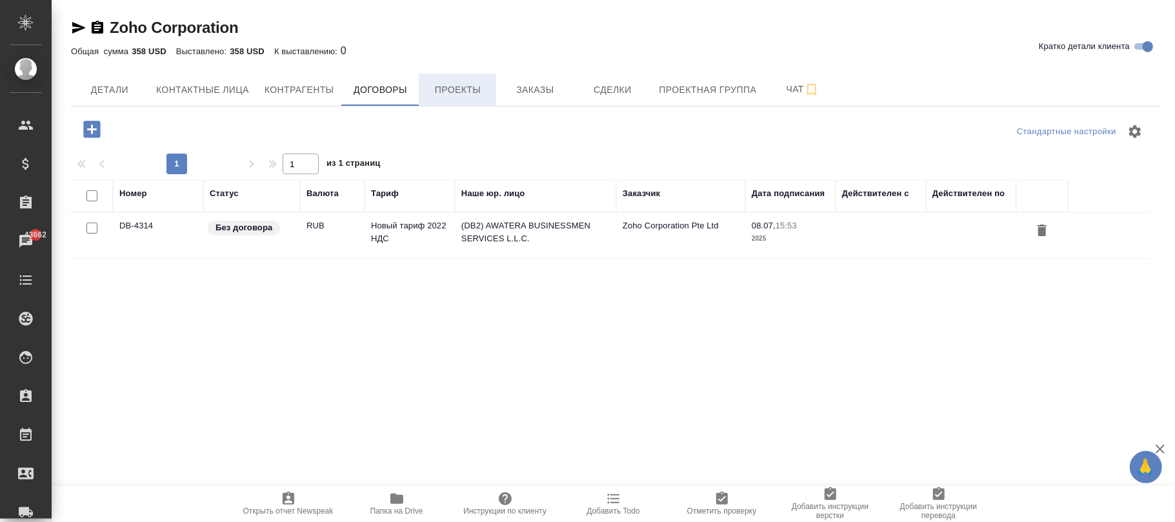
click at [455, 90] on span "Проекты" at bounding box center [458, 90] width 62 height 16
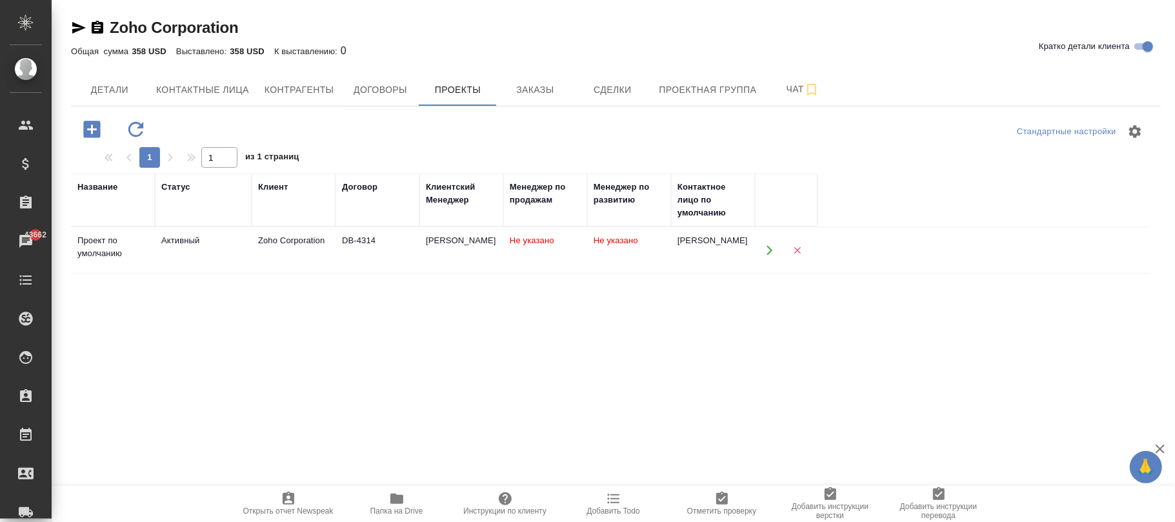
click at [438, 227] on thead "Название Статус Клиент Договор Клиентский Менеджер Менеджер по продажам Менедже…" at bounding box center [611, 201] width 1080 height 54
click at [438, 244] on div "[PERSON_NAME]" at bounding box center [461, 240] width 71 height 13
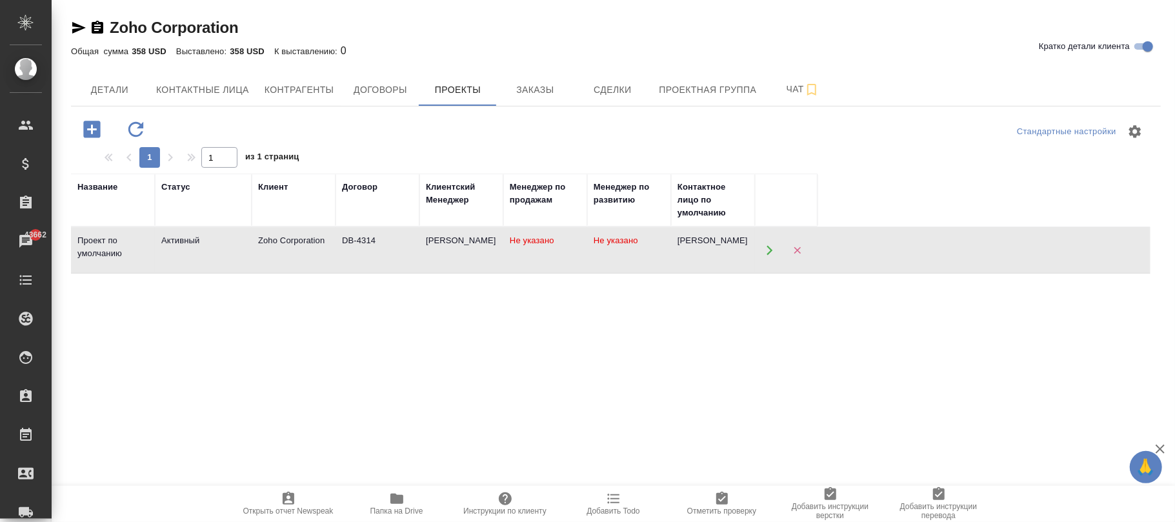
click at [439, 245] on div "[PERSON_NAME]" at bounding box center [461, 240] width 71 height 13
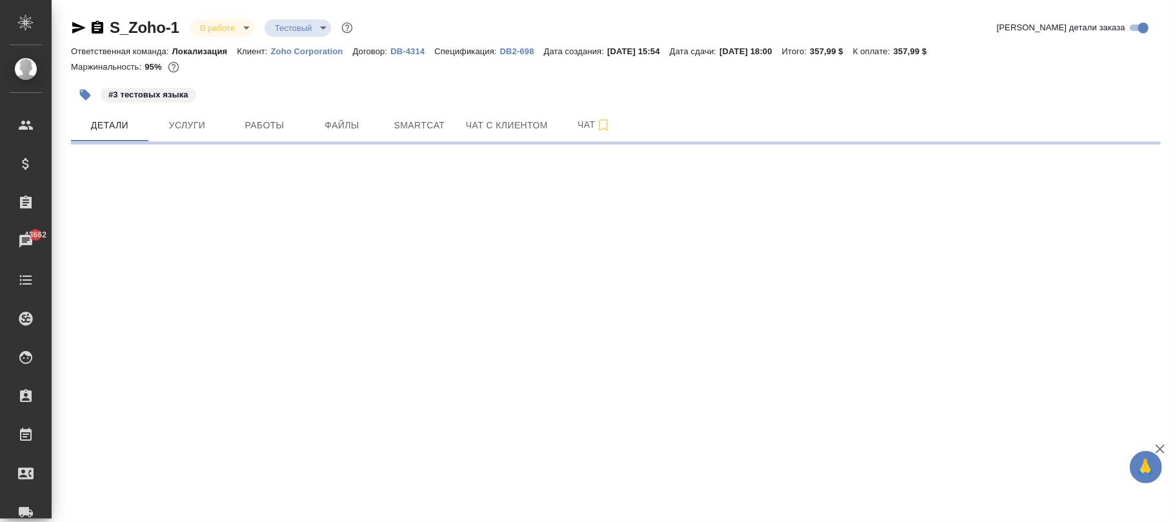
select select "RU"
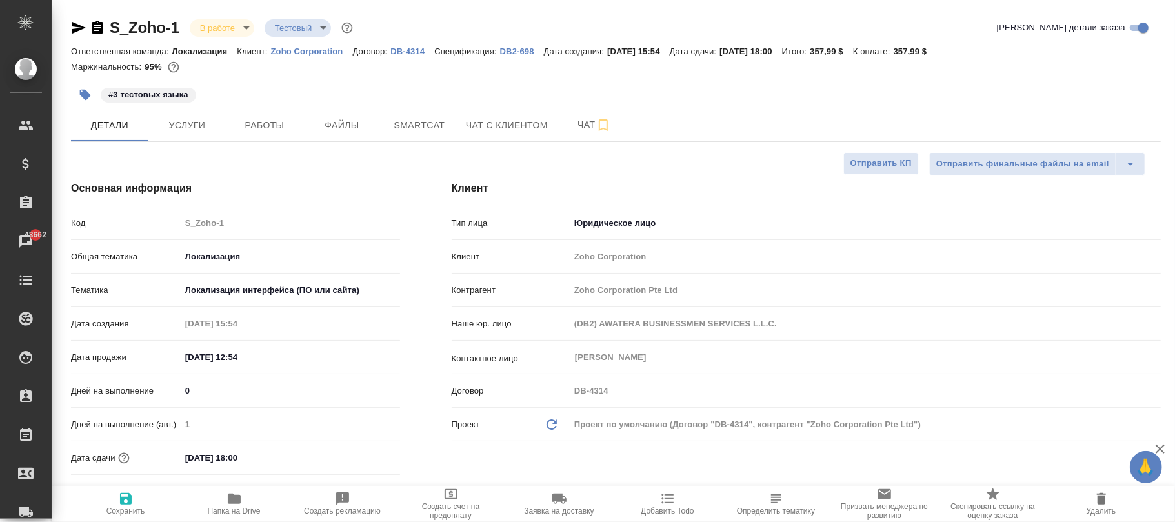
type textarea "x"
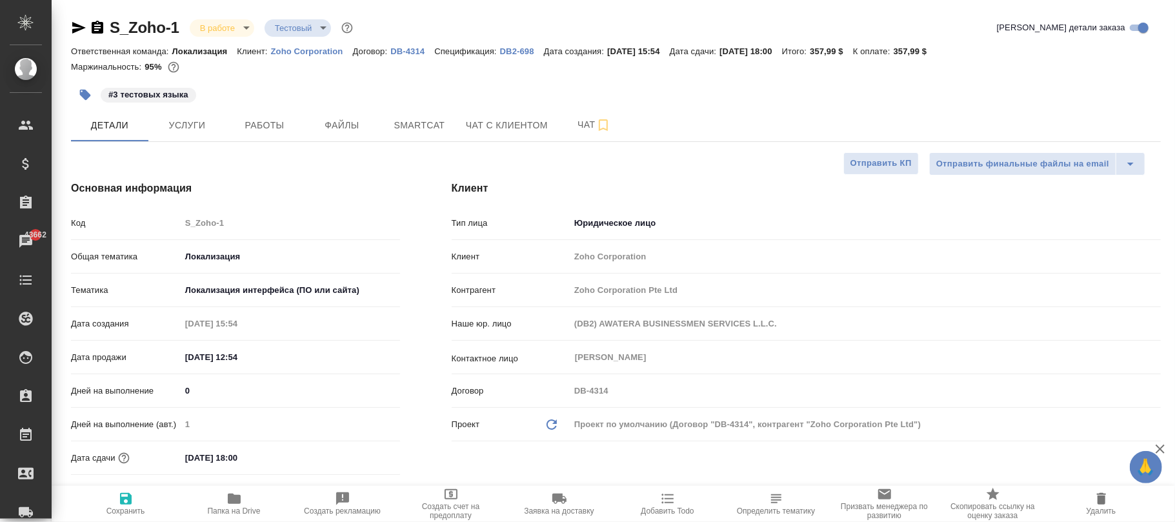
type textarea "x"
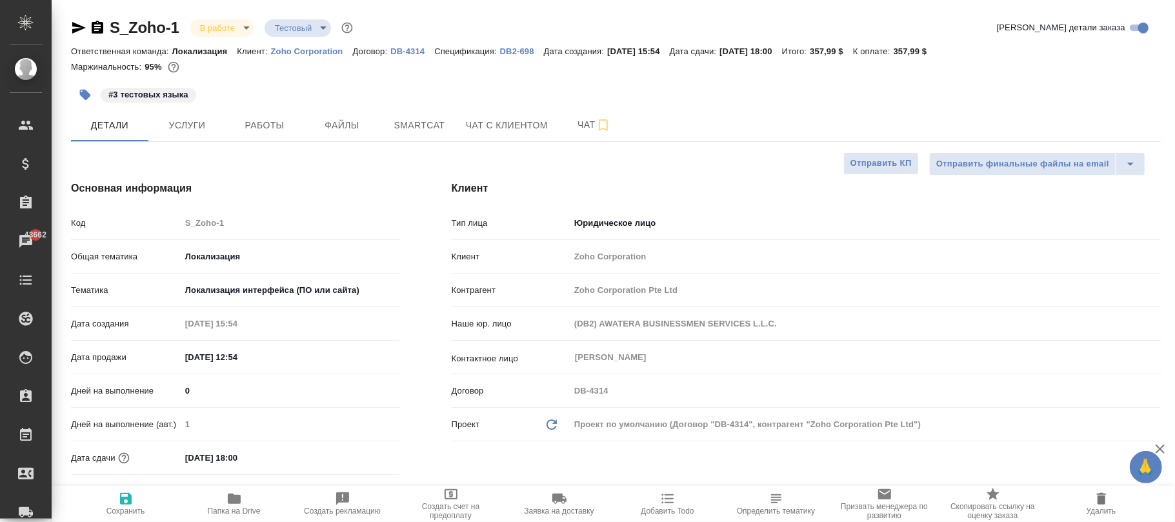
type textarea "x"
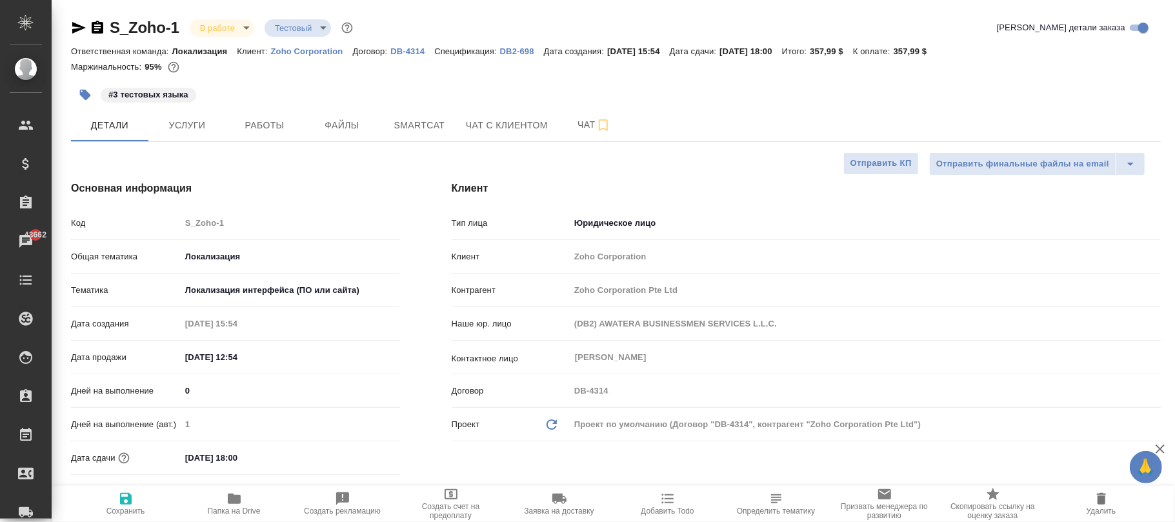
type textarea "x"
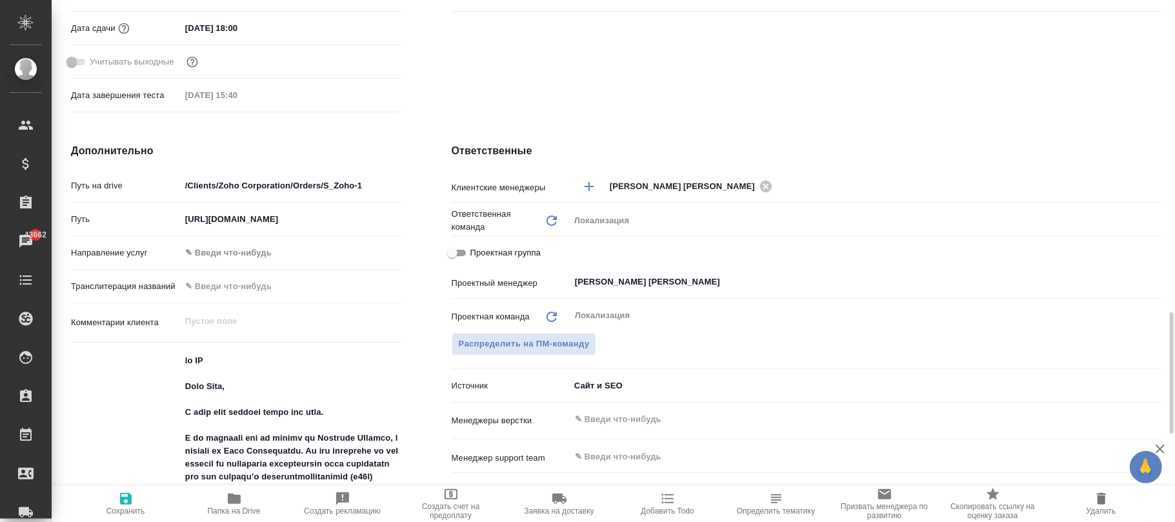
scroll to position [602, 0]
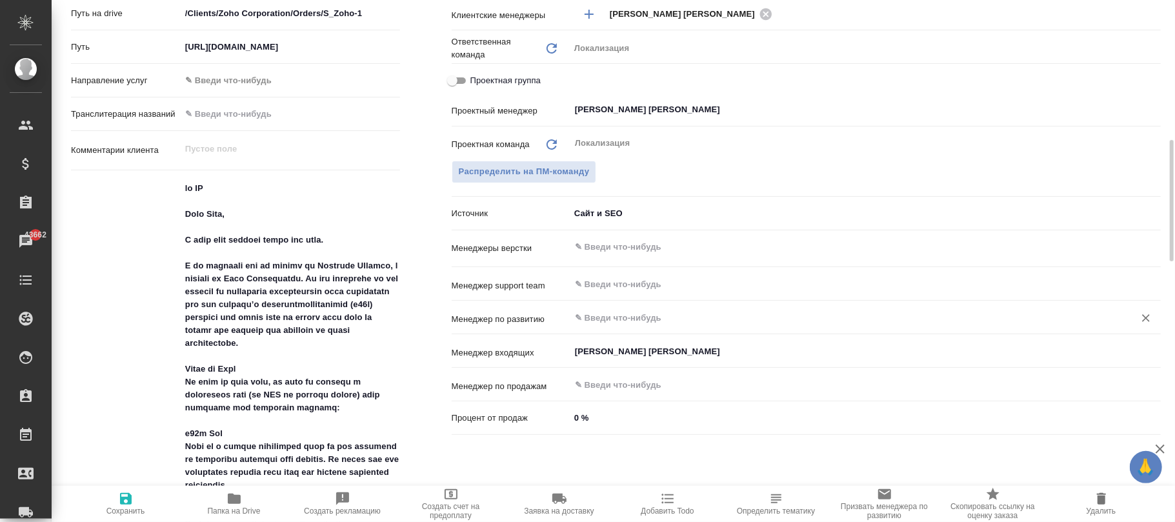
click at [617, 321] on input "text" at bounding box center [844, 317] width 540 height 15
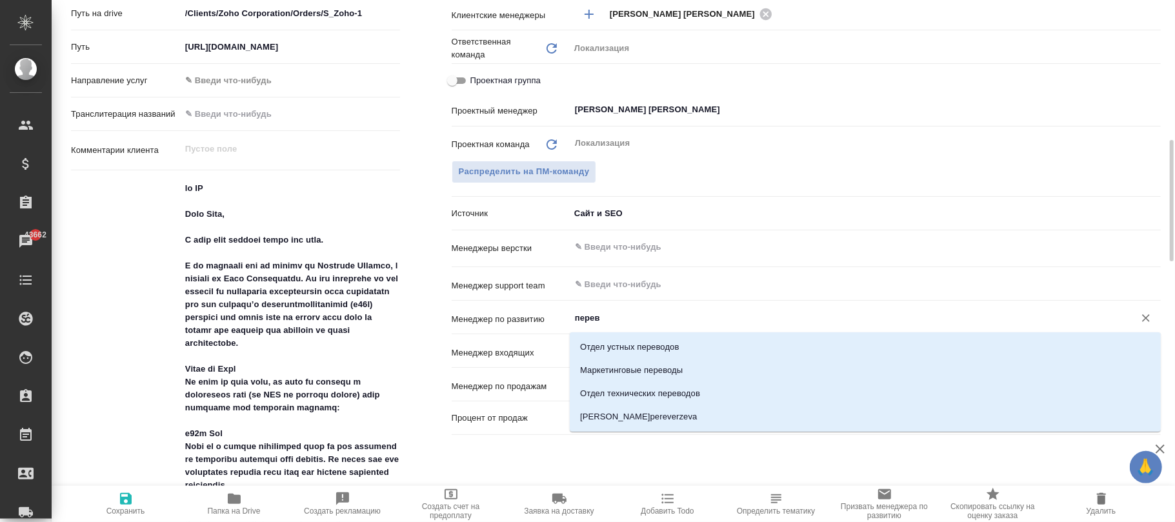
type input "переве"
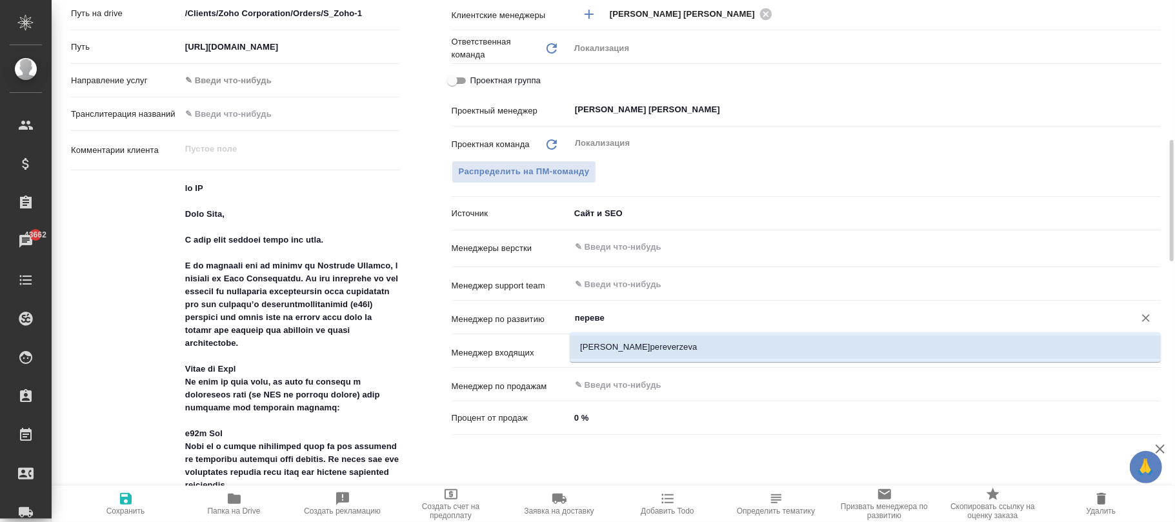
drag, startPoint x: 653, startPoint y: 338, endPoint x: 626, endPoint y: 344, distance: 27.7
click at [652, 338] on li "[PERSON_NAME]pereverzeva" at bounding box center [865, 347] width 591 height 23
type textarea "x"
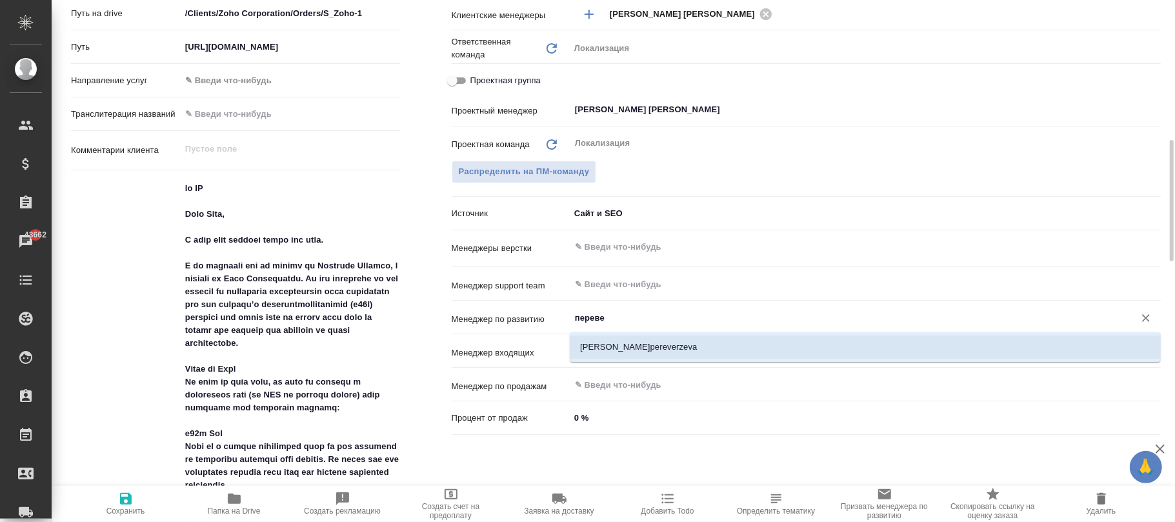
type input "[PERSON_NAME]pereverzeva"
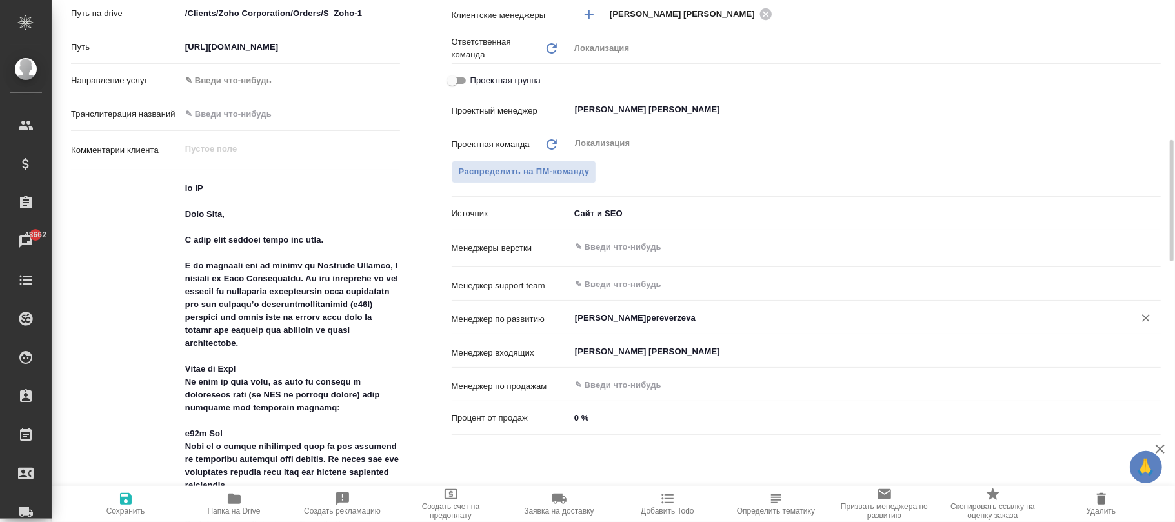
type textarea "x"
type input "[PERSON_NAME]pereverzeva"
click at [132, 511] on span "Сохранить" at bounding box center [125, 511] width 39 height 9
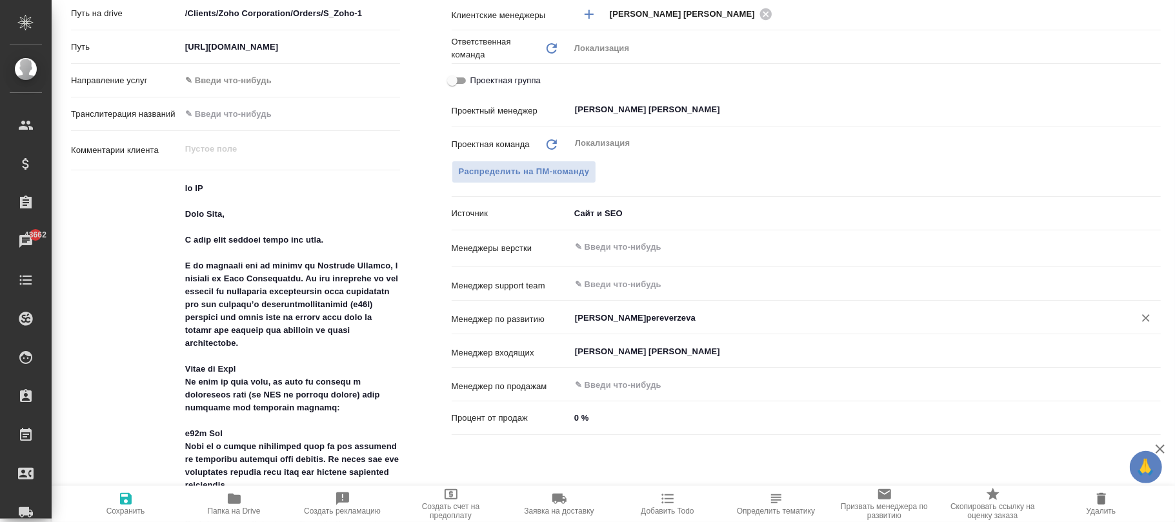
type textarea "x"
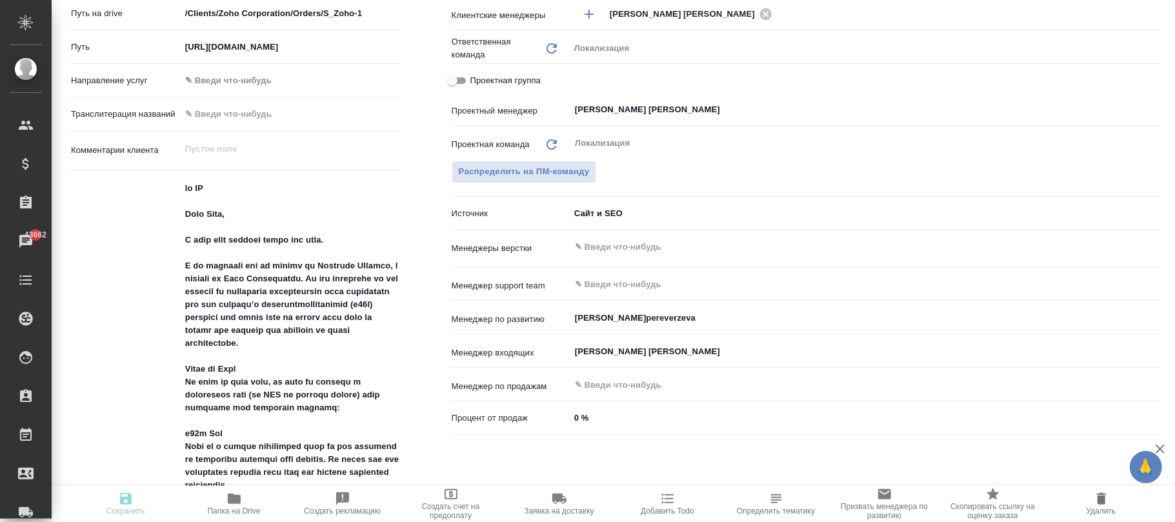
type textarea "x"
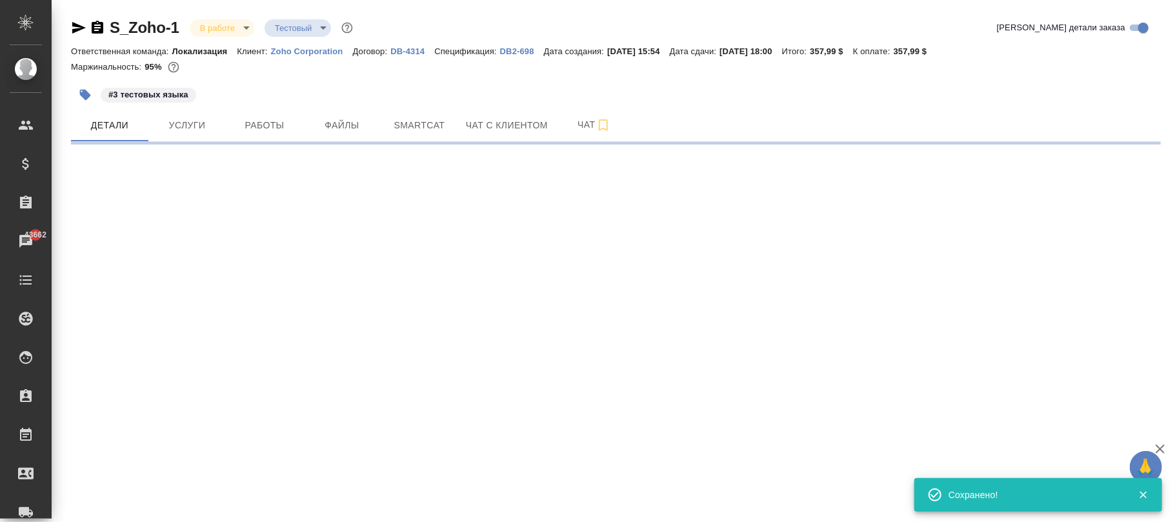
scroll to position [0, 0]
select select "RU"
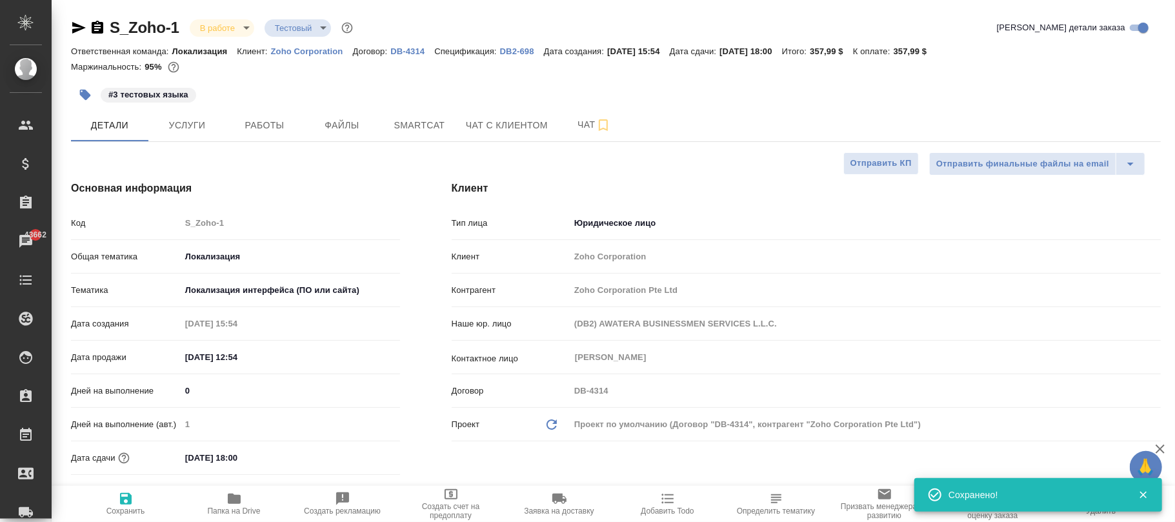
type textarea "x"
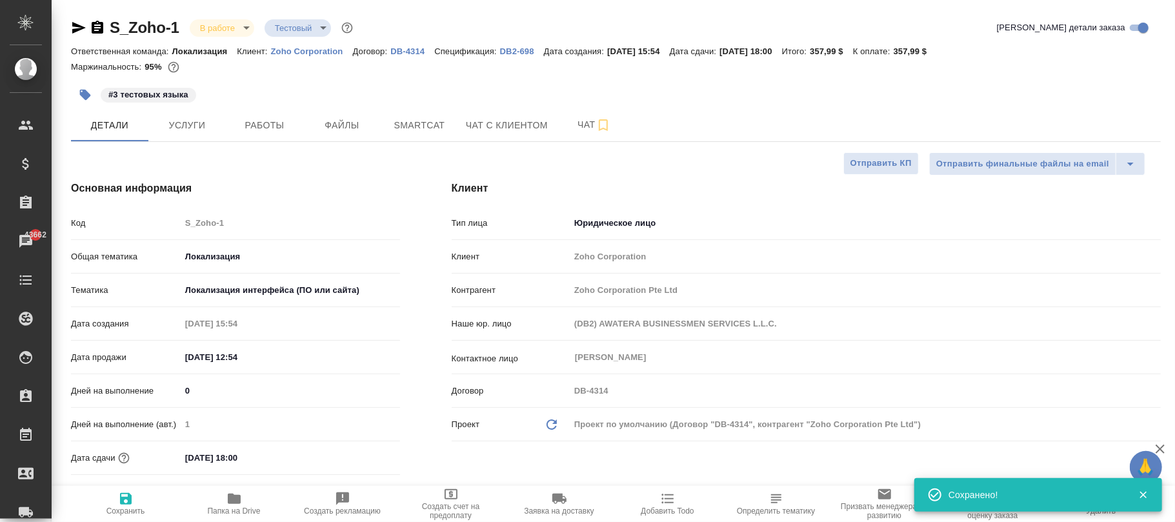
type textarea "x"
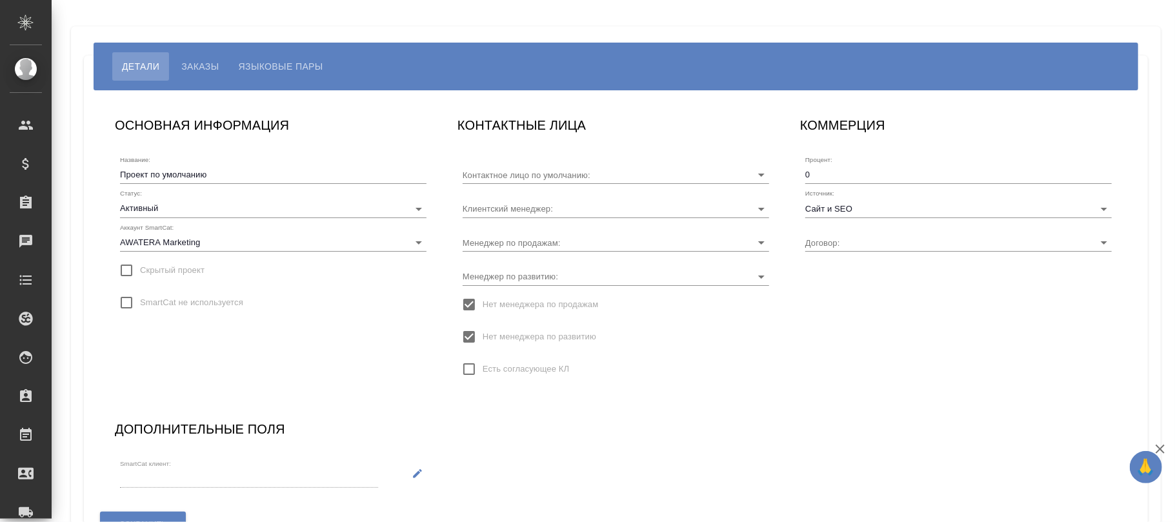
type input "[PERSON_NAME]"
type input "DB-4314"
click at [468, 334] on input "Нет менеджера по развитию" at bounding box center [469, 336] width 27 height 27
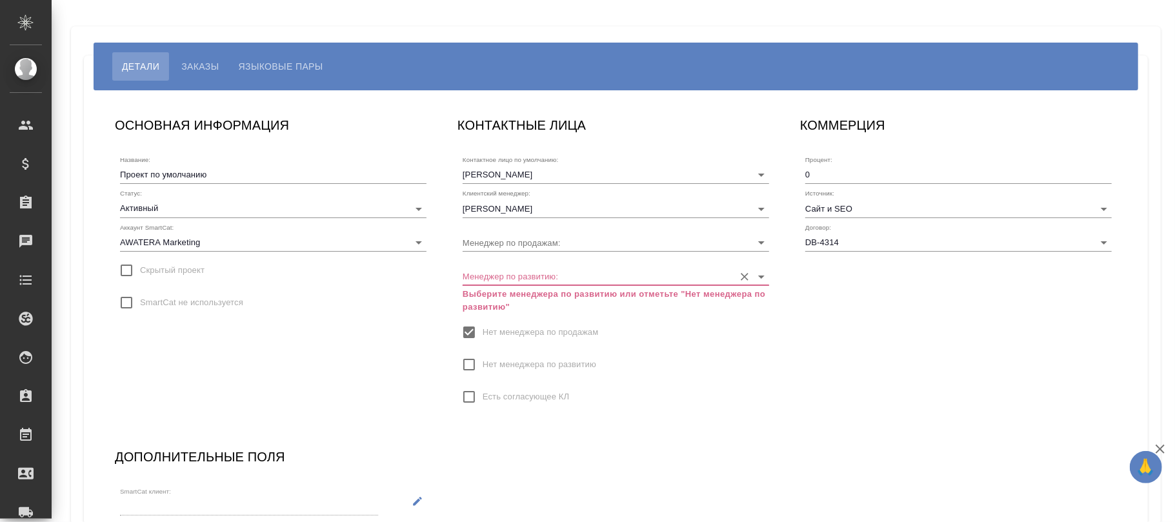
click at [521, 274] on input "Менеджер по развитию:" at bounding box center [595, 275] width 265 height 17
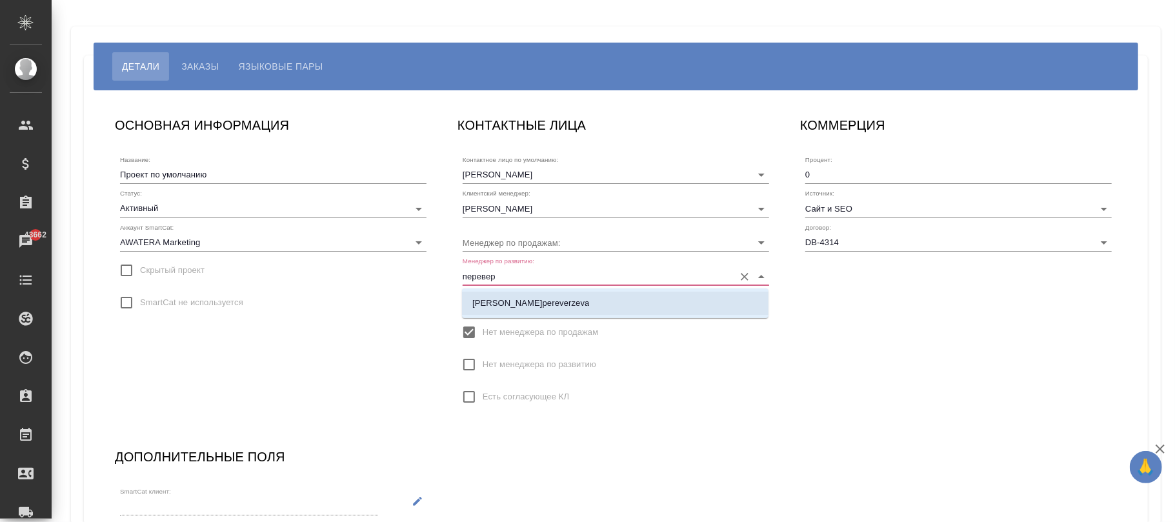
click at [541, 301] on p "[PERSON_NAME]pereverzeva" at bounding box center [530, 303] width 117 height 13
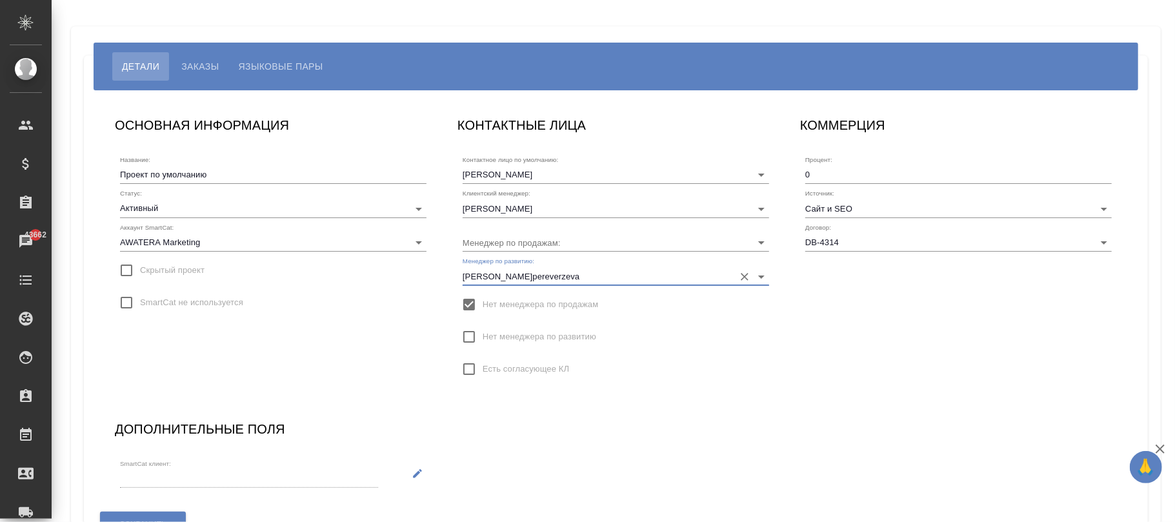
scroll to position [83, 0]
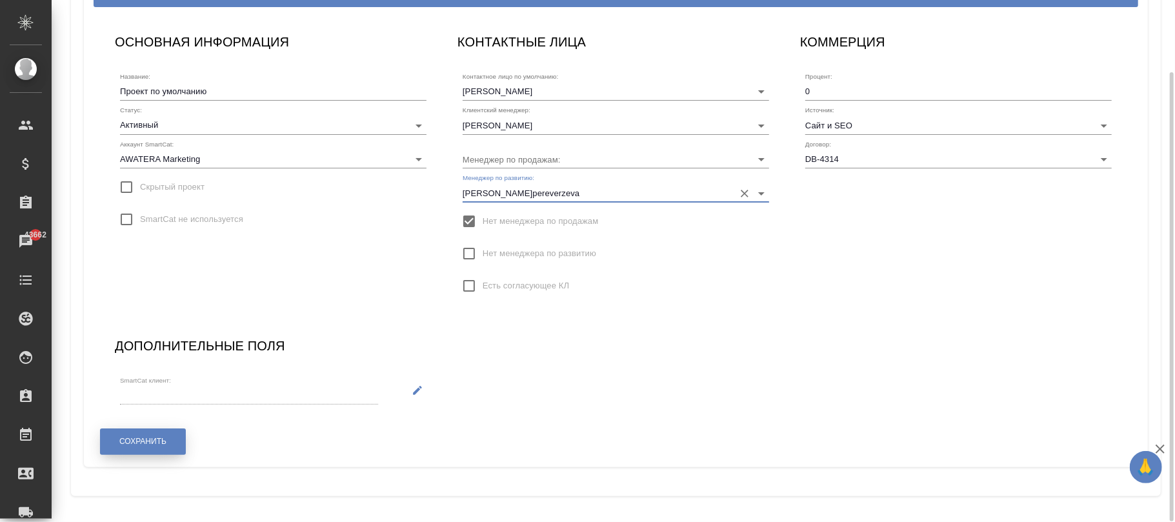
type input "[PERSON_NAME]pereverzeva"
click at [145, 449] on button "Сохранить" at bounding box center [143, 441] width 86 height 26
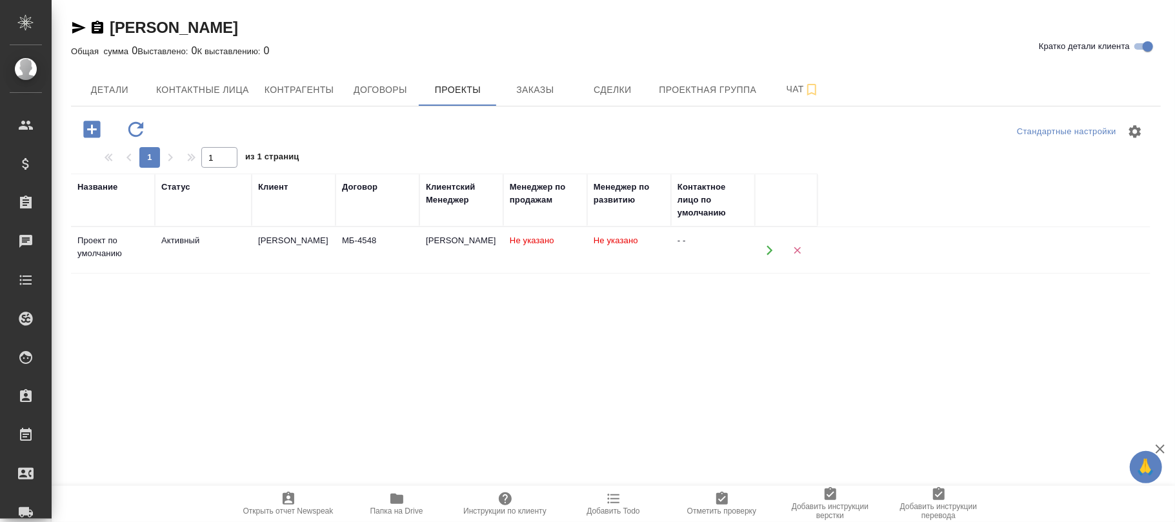
click at [418, 243] on td "МБ-4548" at bounding box center [378, 250] width 84 height 45
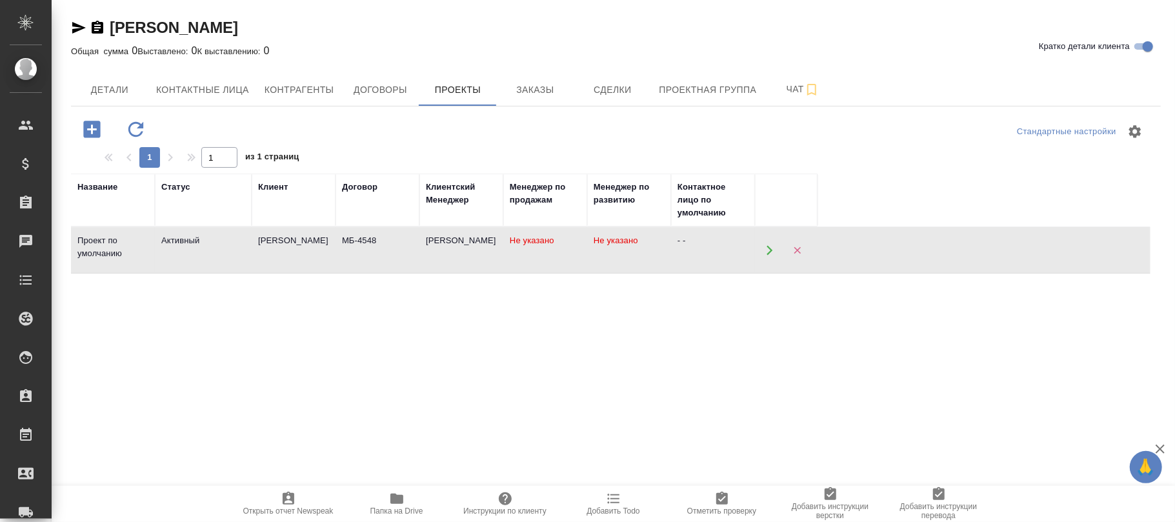
click at [419, 243] on tr "Проект по умолчанию Активный Гуд Лукинг МБ-4548 Усманова Ольга Не указано Не ук…" at bounding box center [611, 250] width 1080 height 46
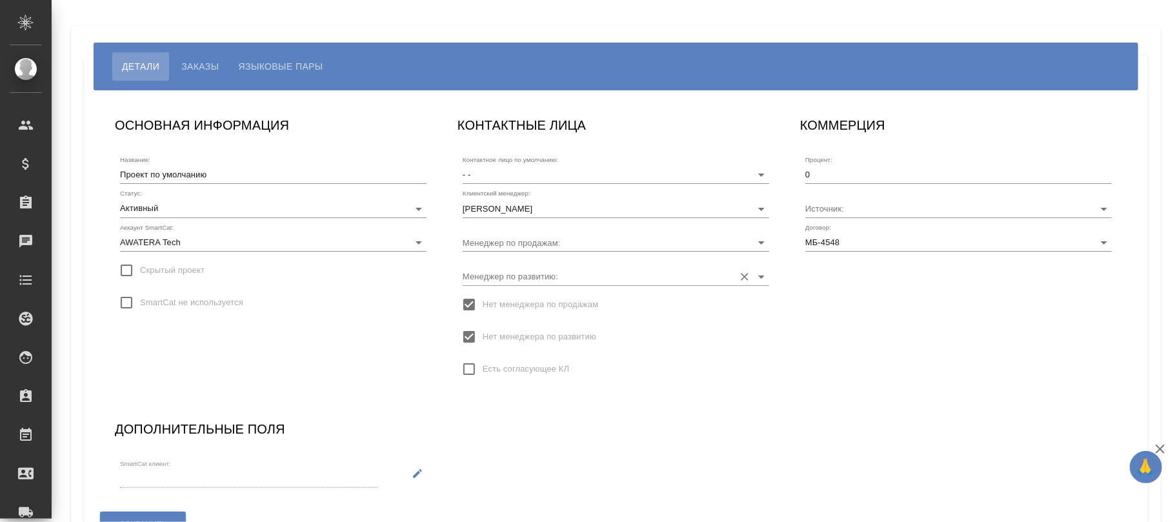
click at [540, 270] on input "Менеджер по развитию:" at bounding box center [595, 275] width 265 height 17
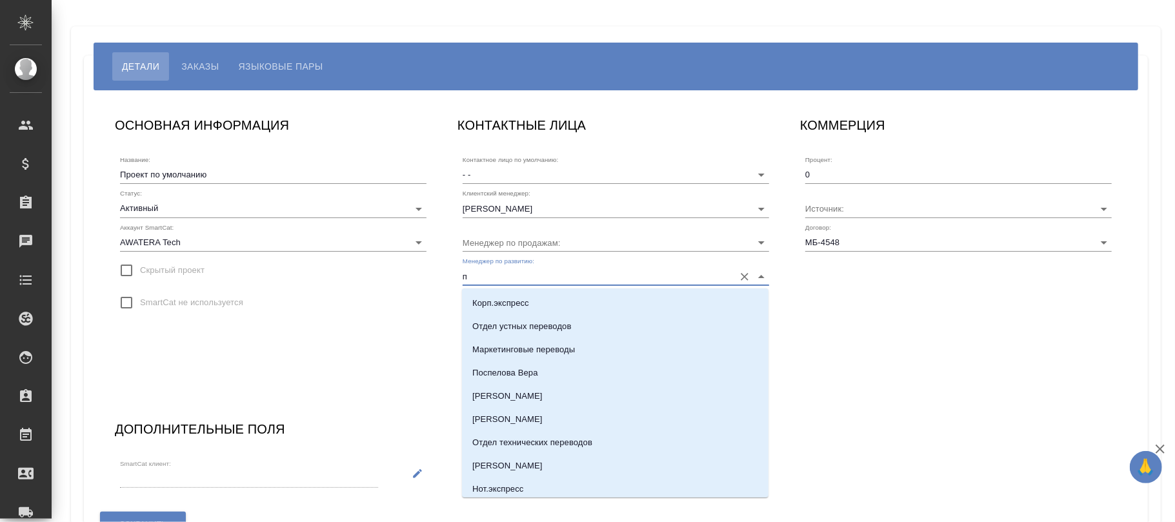
type input "п"
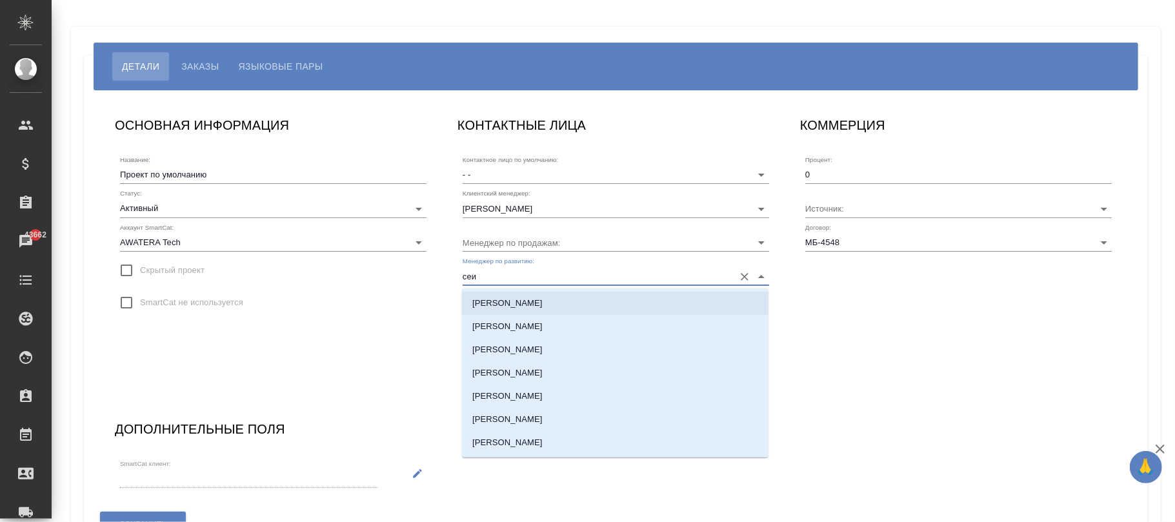
click at [515, 299] on p "[PERSON_NAME]" at bounding box center [507, 303] width 70 height 13
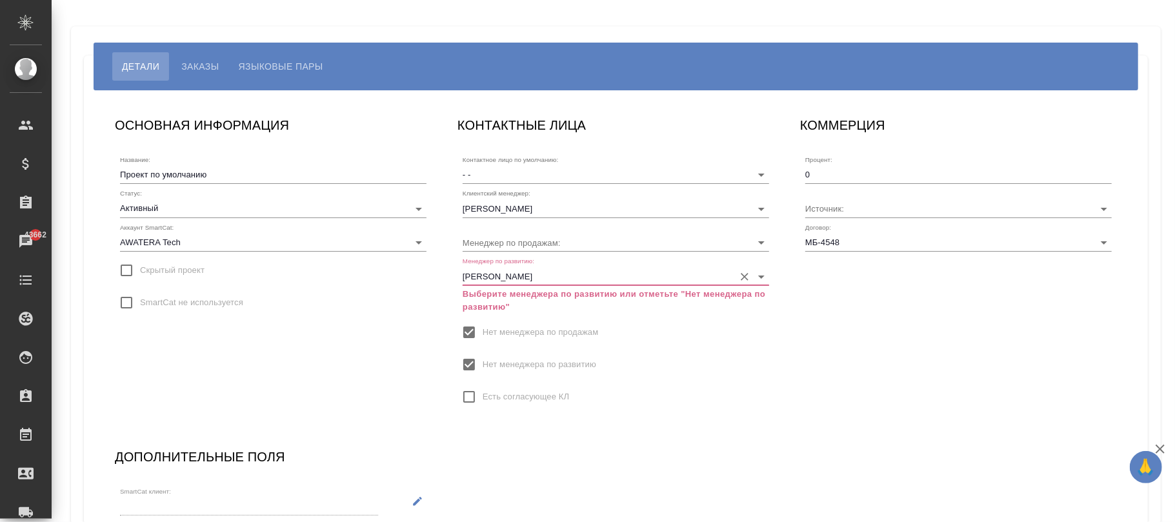
type input "[PERSON_NAME]"
click at [472, 362] on input "Нет менеджера по развитию" at bounding box center [469, 364] width 27 height 27
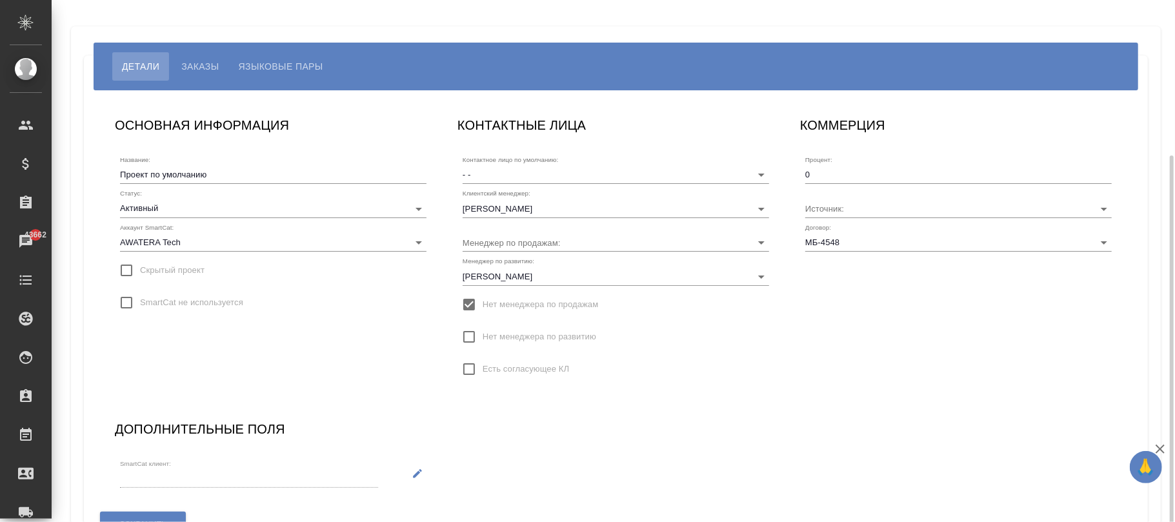
scroll to position [83, 0]
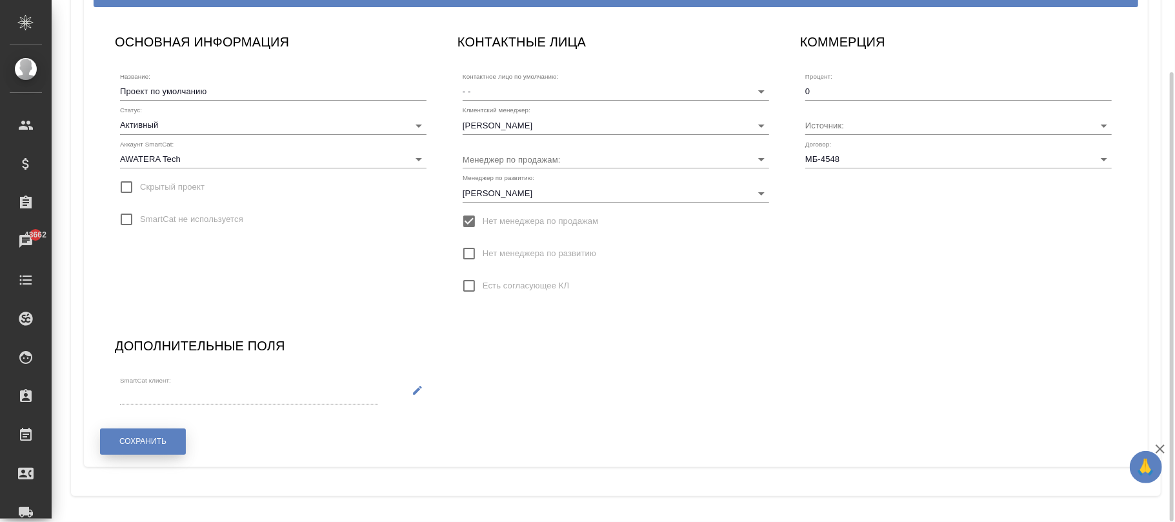
click at [168, 444] on button "Сохранить" at bounding box center [143, 441] width 86 height 26
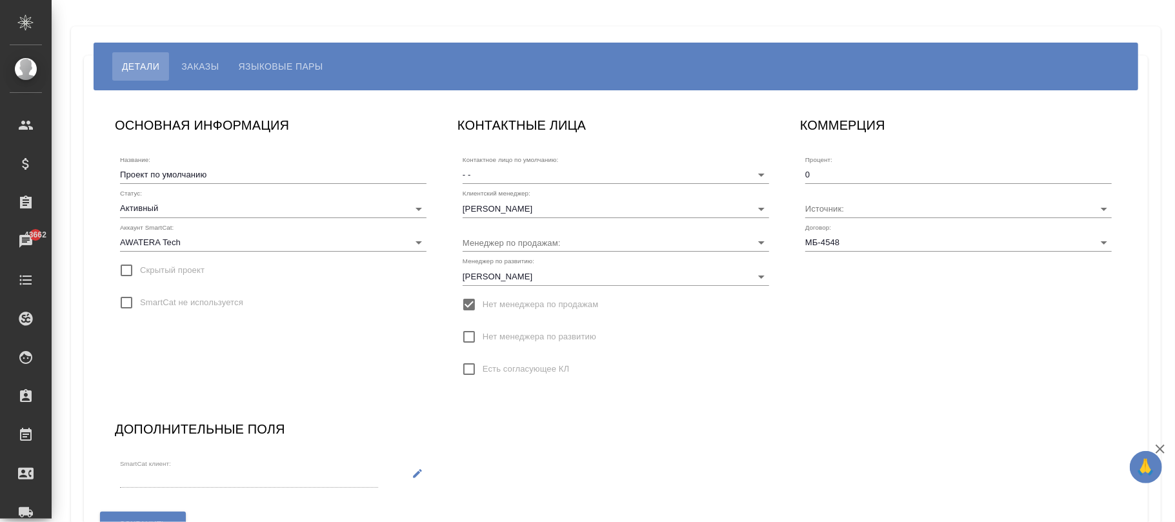
scroll to position [83, 0]
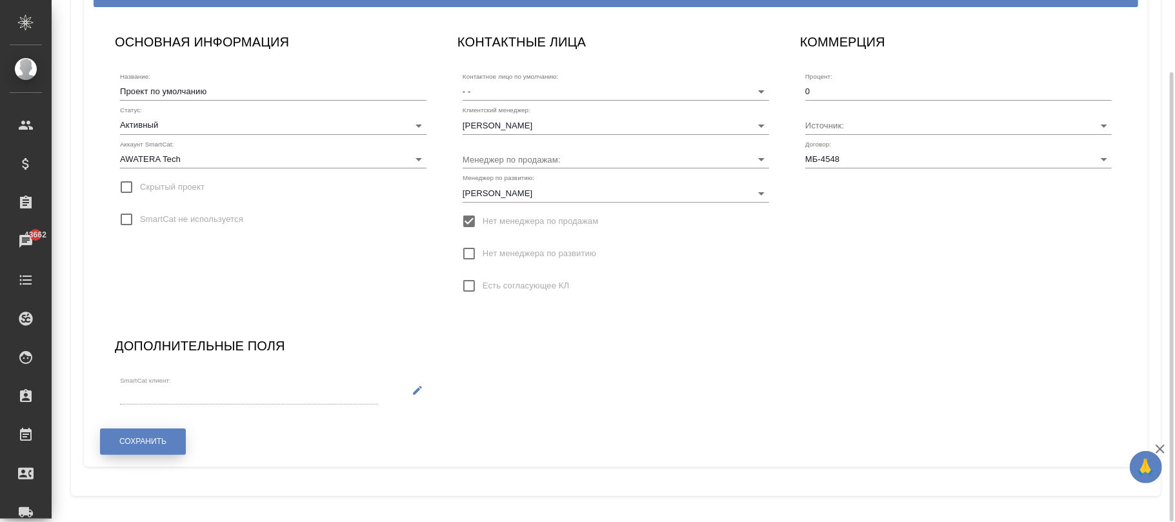
click at [139, 443] on span "Сохранить" at bounding box center [142, 441] width 47 height 11
